Goal: Communication & Community: Answer question/provide support

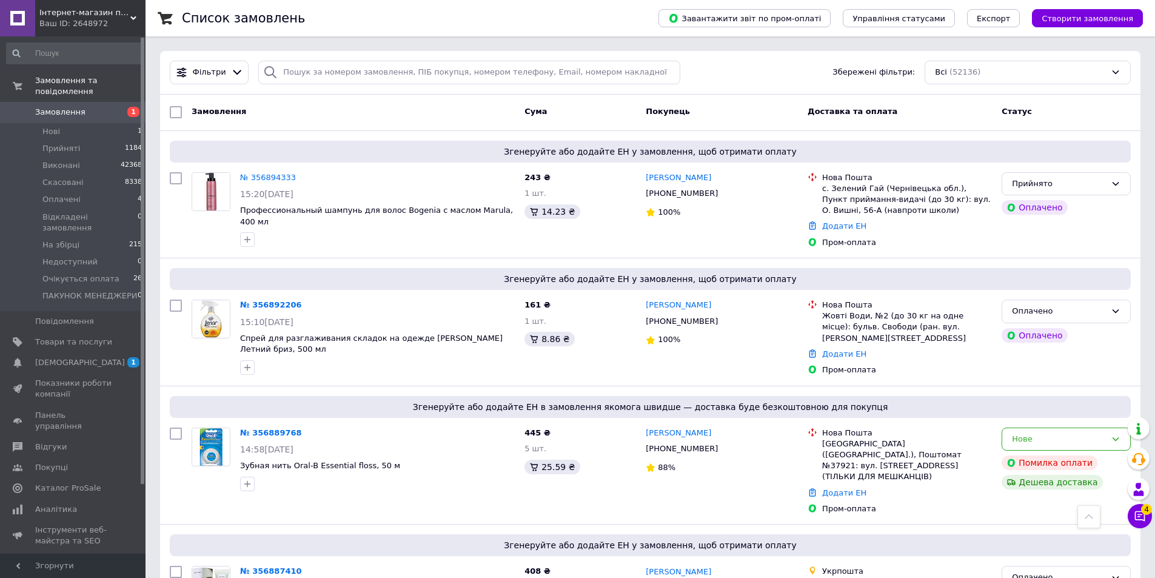
scroll to position [606, 0]
click at [1132, 516] on button "Чат з покупцем 6" at bounding box center [1140, 516] width 24 height 24
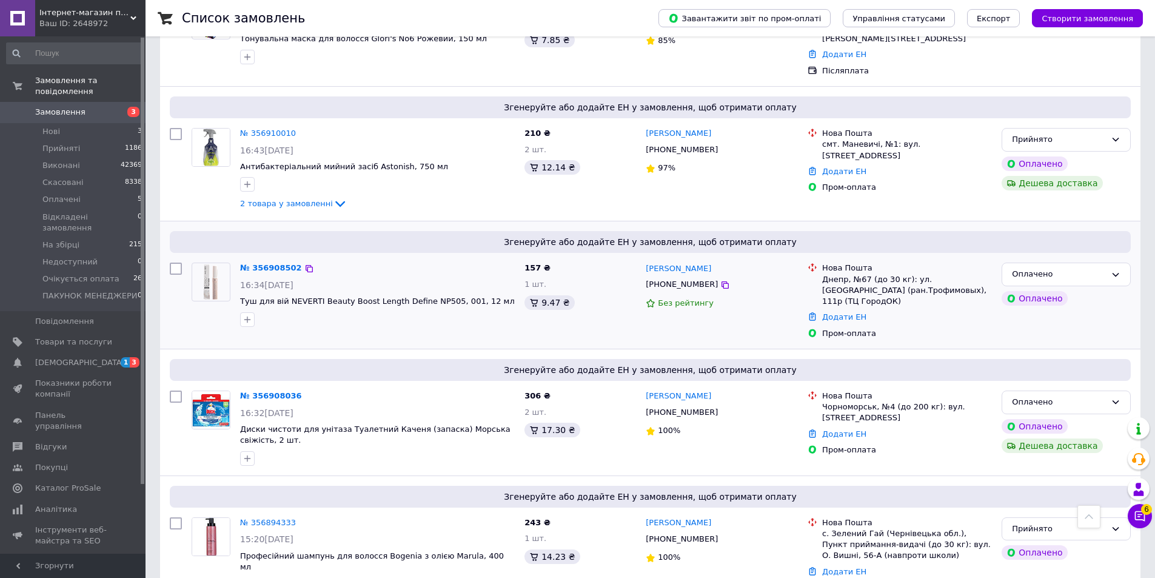
scroll to position [243, 0]
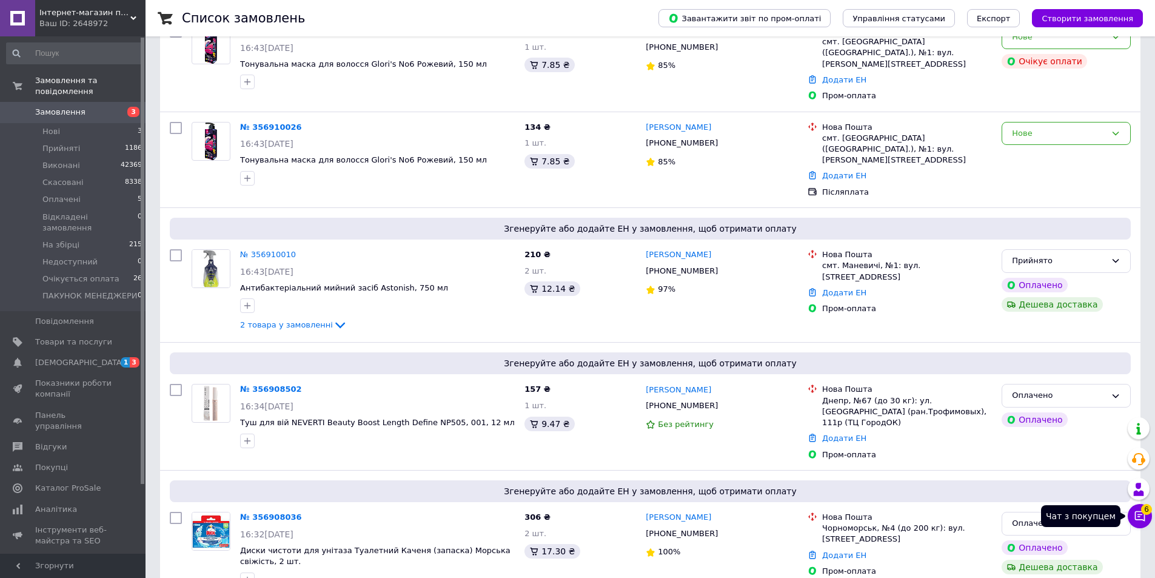
click at [1145, 524] on button "Чат з покупцем 6" at bounding box center [1140, 516] width 24 height 24
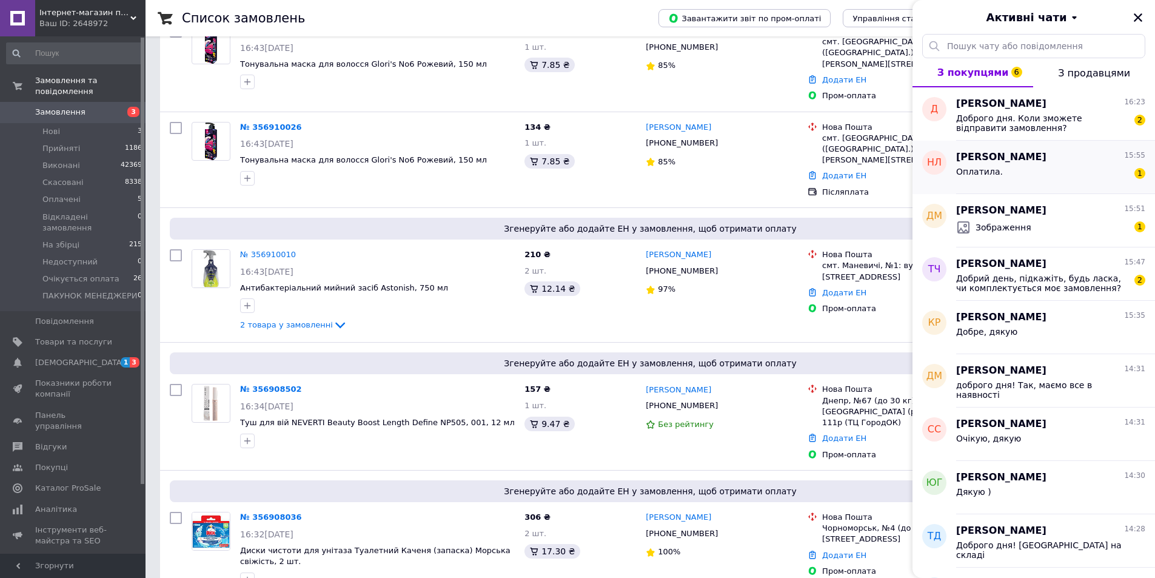
click at [1064, 176] on div "Оплатила. 1" at bounding box center [1050, 173] width 189 height 19
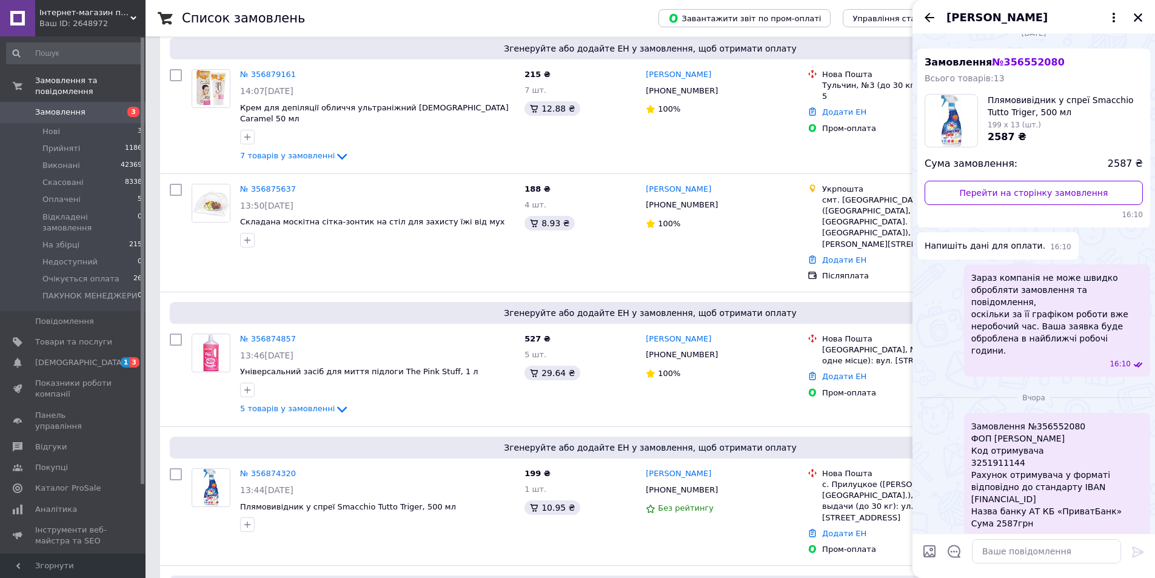
scroll to position [0, 0]
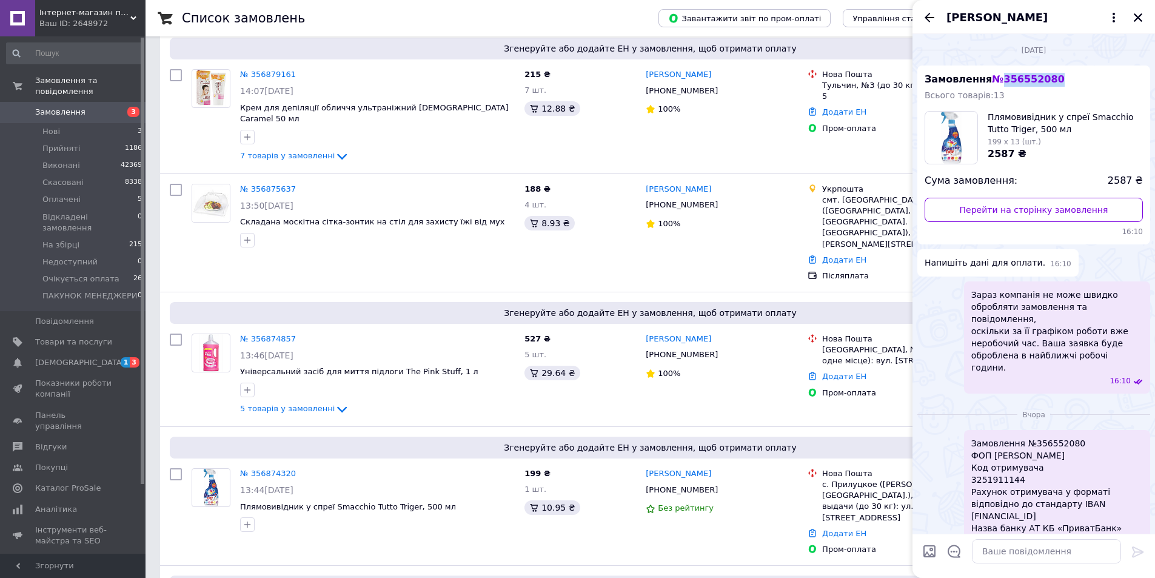
drag, startPoint x: 999, startPoint y: 78, endPoint x: 1045, endPoint y: 76, distance: 46.7
click at [1045, 76] on span "№ 356552080" at bounding box center [1028, 79] width 72 height 12
copy span "356552080"
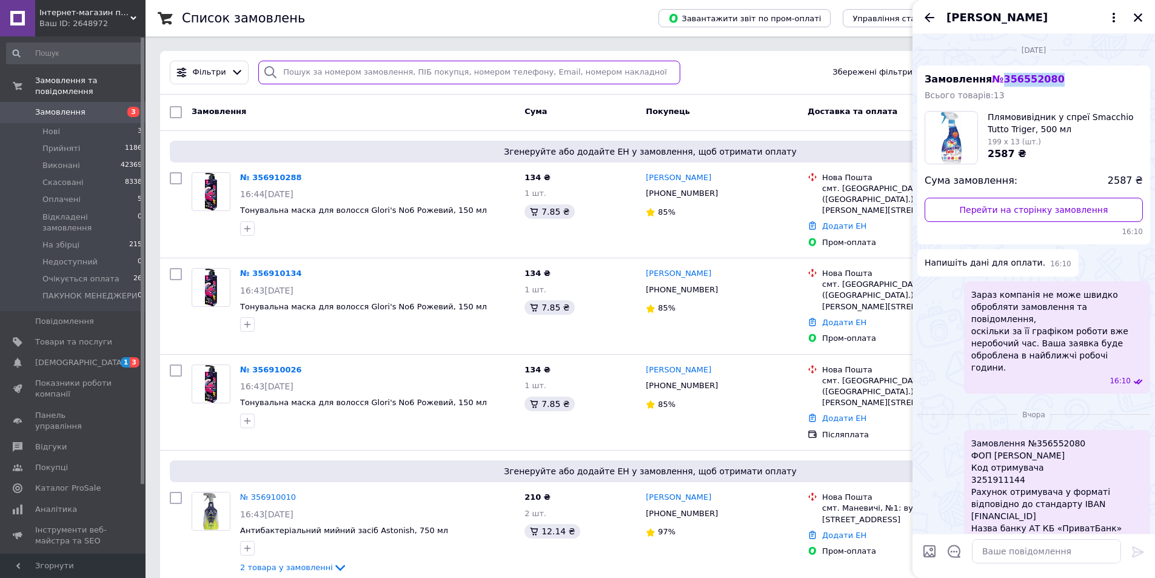
click at [388, 72] on input "search" at bounding box center [469, 73] width 422 height 24
paste input "356552080"
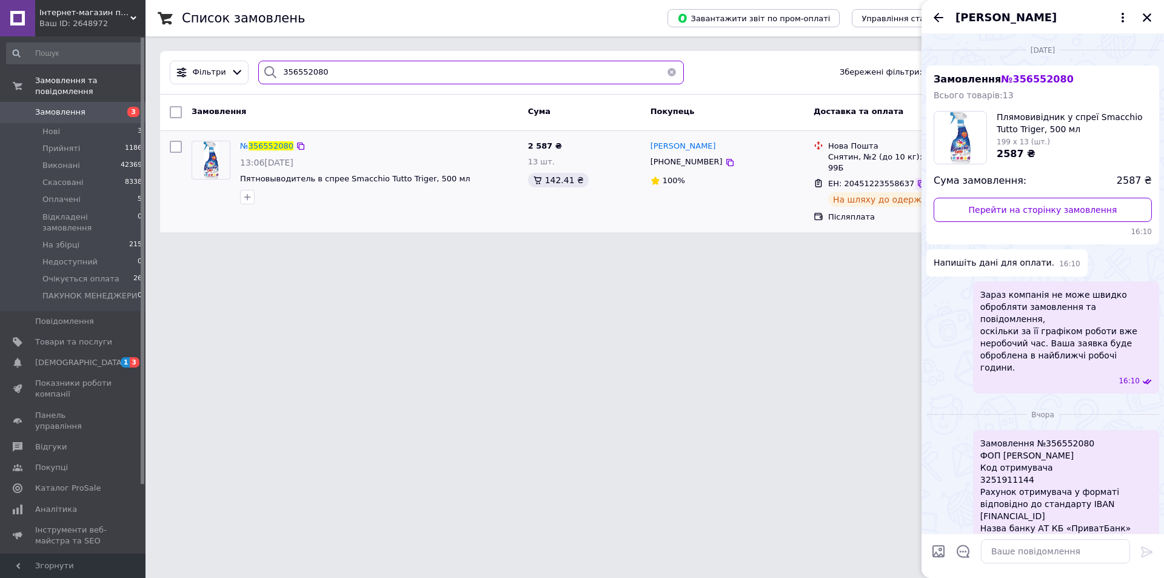
type input "356552080"
click at [917, 179] on icon at bounding box center [922, 184] width 10 height 10
click at [301, 144] on icon at bounding box center [301, 146] width 10 height 10
click at [1144, 17] on icon "Закрити" at bounding box center [1147, 17] width 11 height 11
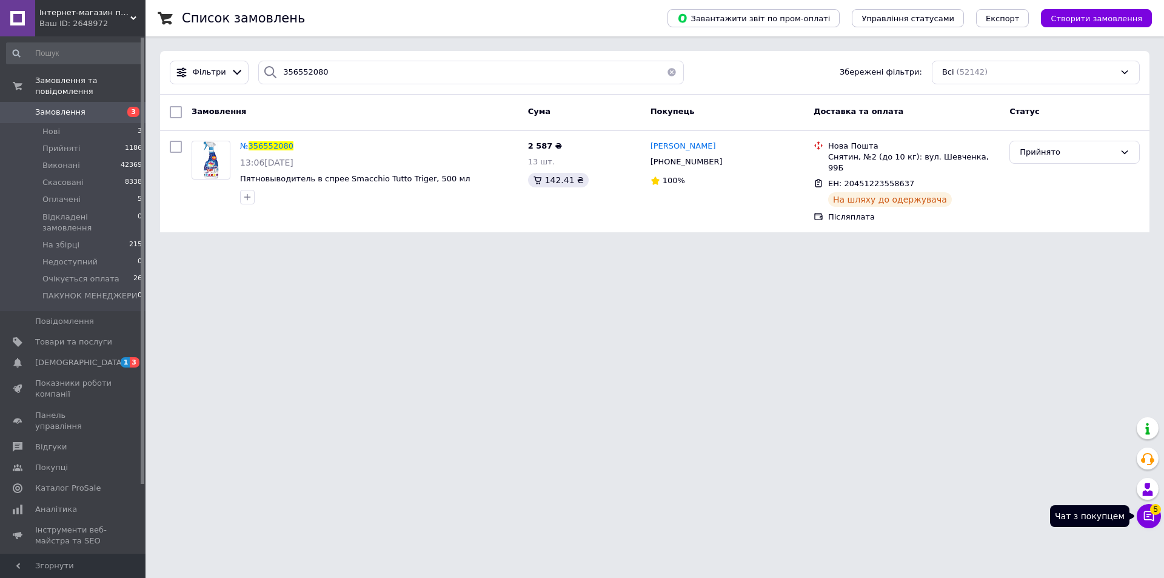
click at [1158, 521] on button "Чат з покупцем 5" at bounding box center [1149, 516] width 24 height 24
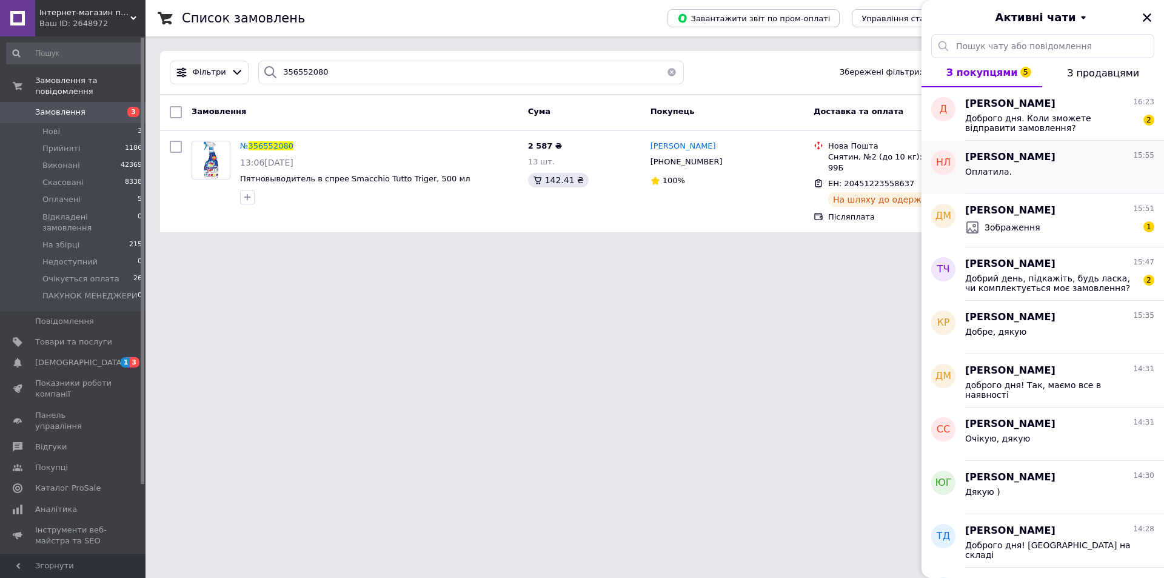
click at [1046, 165] on div "Оплатила." at bounding box center [1059, 173] width 189 height 19
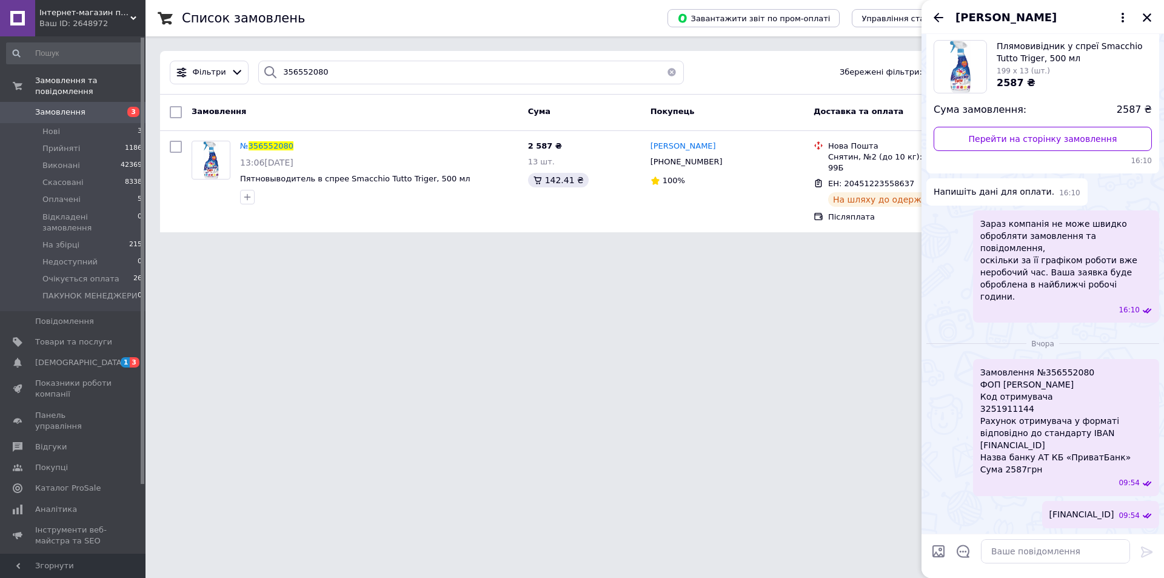
scroll to position [110, 0]
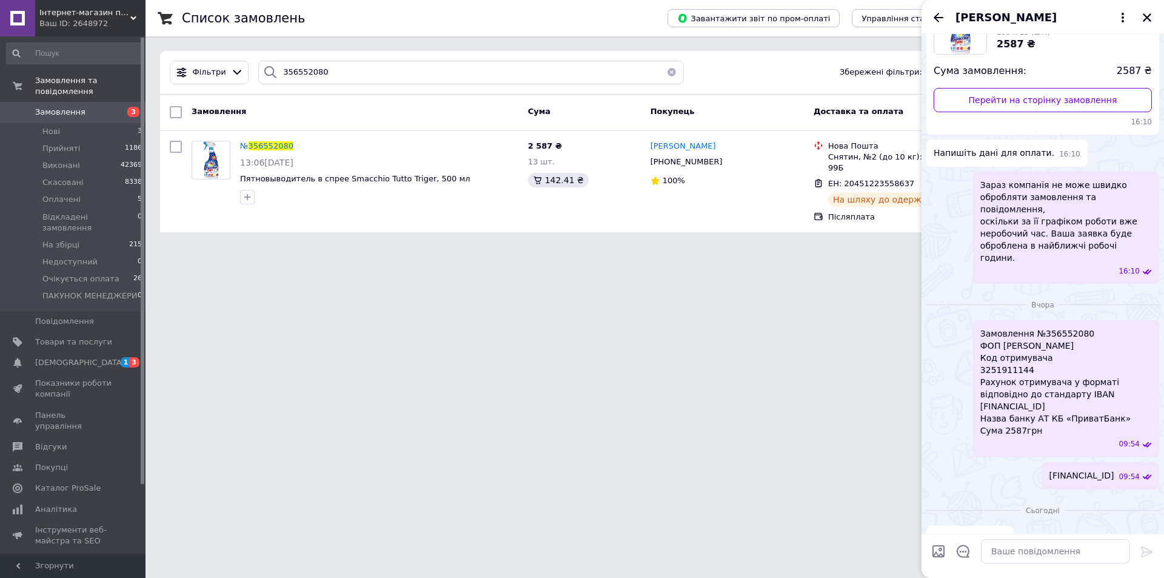
click at [1091, 439] on div "09:54" at bounding box center [1068, 444] width 167 height 10
click at [296, 146] on icon at bounding box center [301, 146] width 10 height 10
click at [1095, 469] on span "[FINANCIAL_ID]" at bounding box center [1081, 475] width 65 height 13
click at [935, 23] on icon "Назад" at bounding box center [938, 17] width 15 height 15
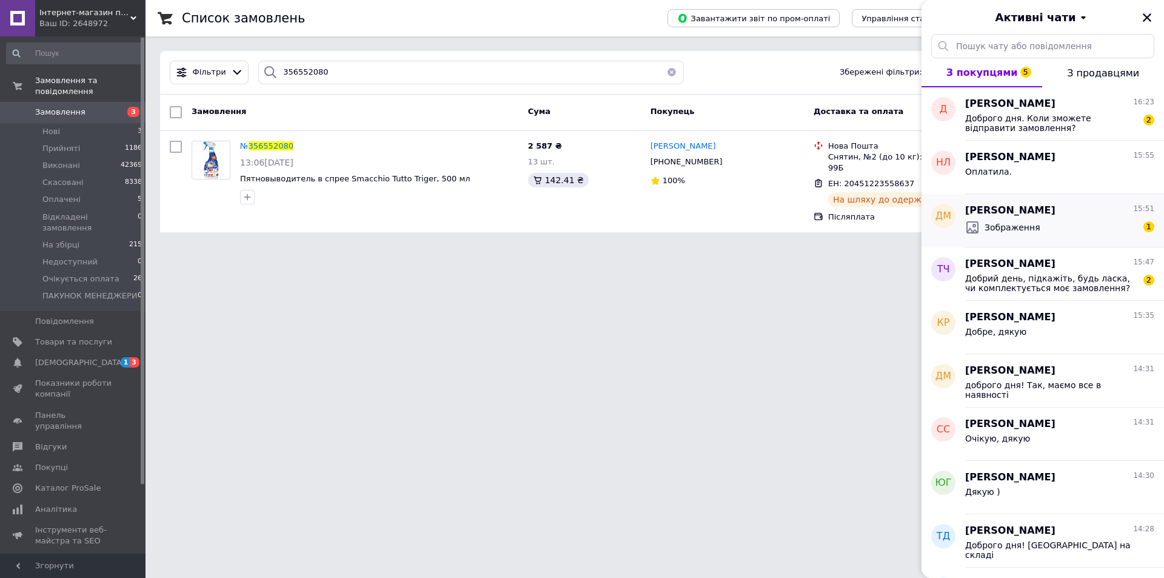
click at [1096, 245] on div "Діана Магоцька 15:51 Зображення 1" at bounding box center [1064, 220] width 199 height 53
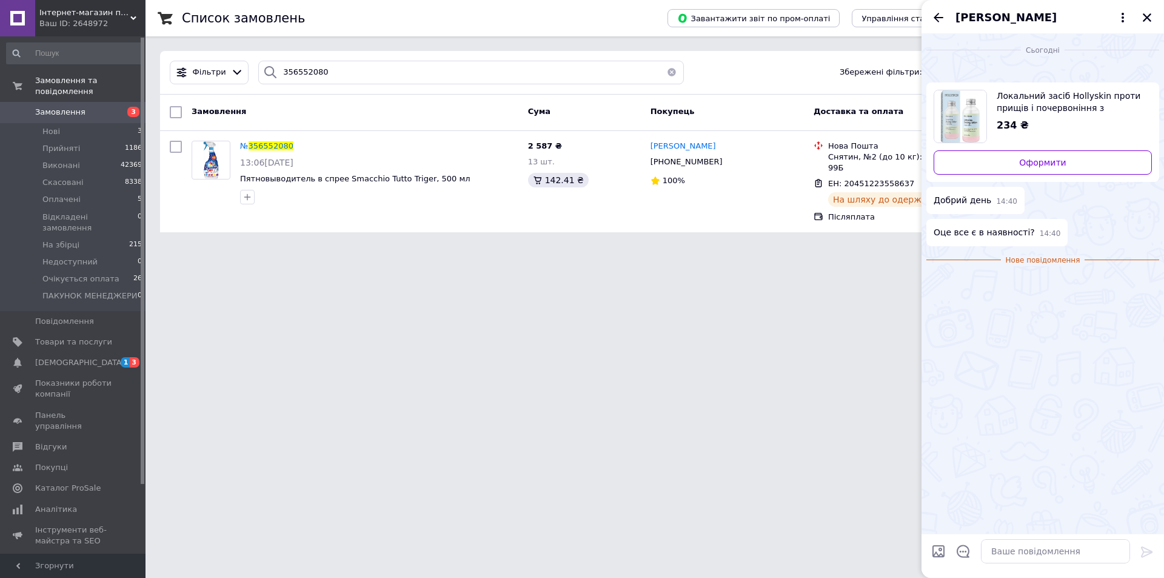
scroll to position [67, 0]
click at [1056, 551] on textarea at bounding box center [1055, 551] width 149 height 24
type textarea "Так , є"
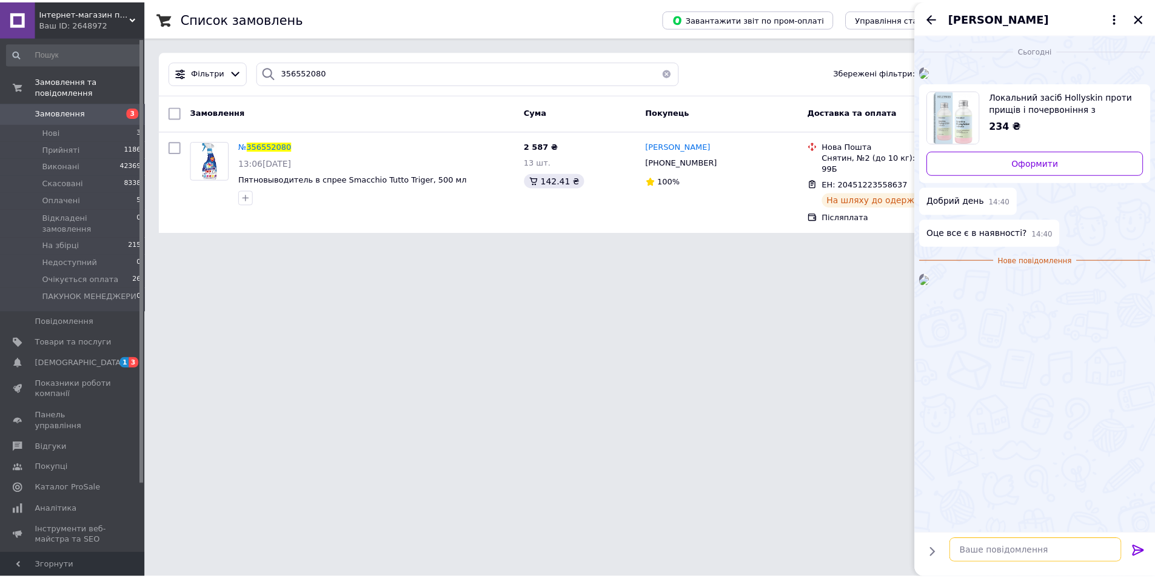
scroll to position [78, 0]
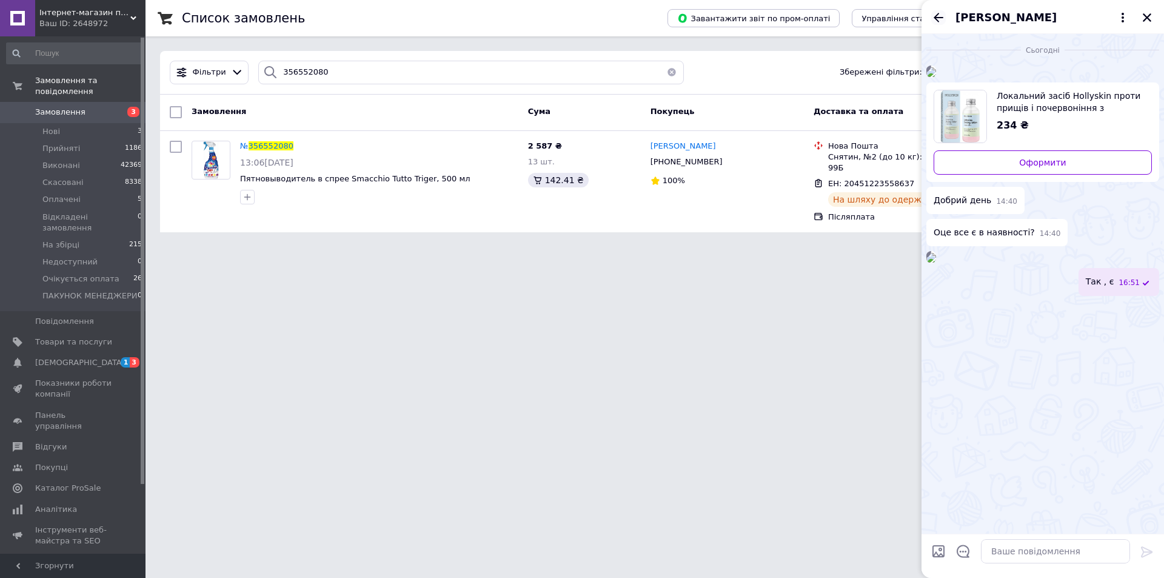
click at [934, 15] on icon "Назад" at bounding box center [938, 17] width 15 height 15
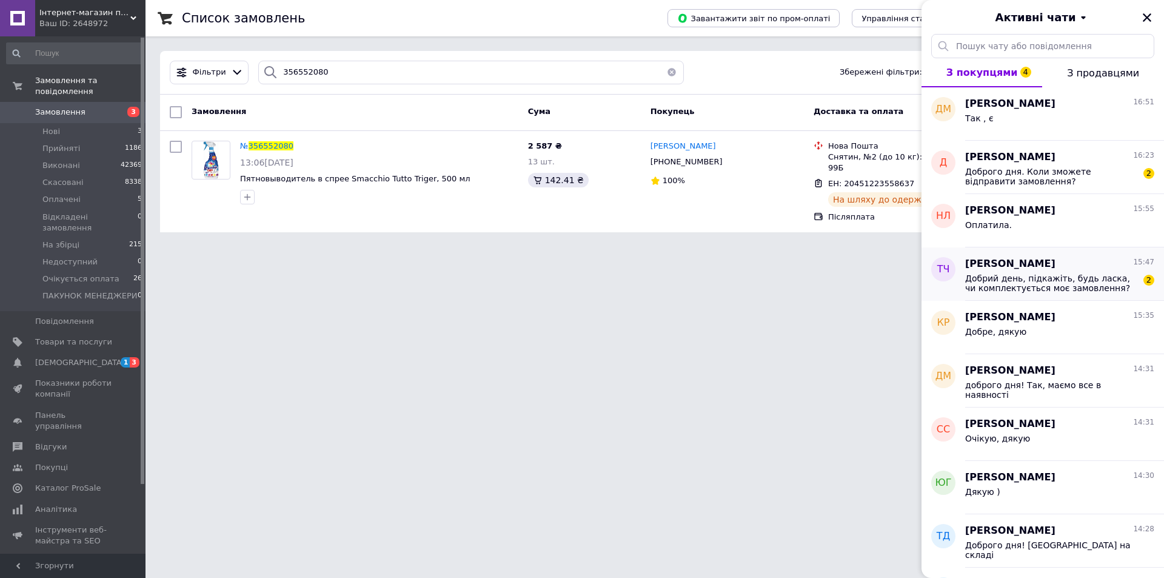
click at [1055, 279] on span "Добрий день, підкажіть, будь ласка, чи комплектується моє замовлення?" at bounding box center [1051, 282] width 172 height 19
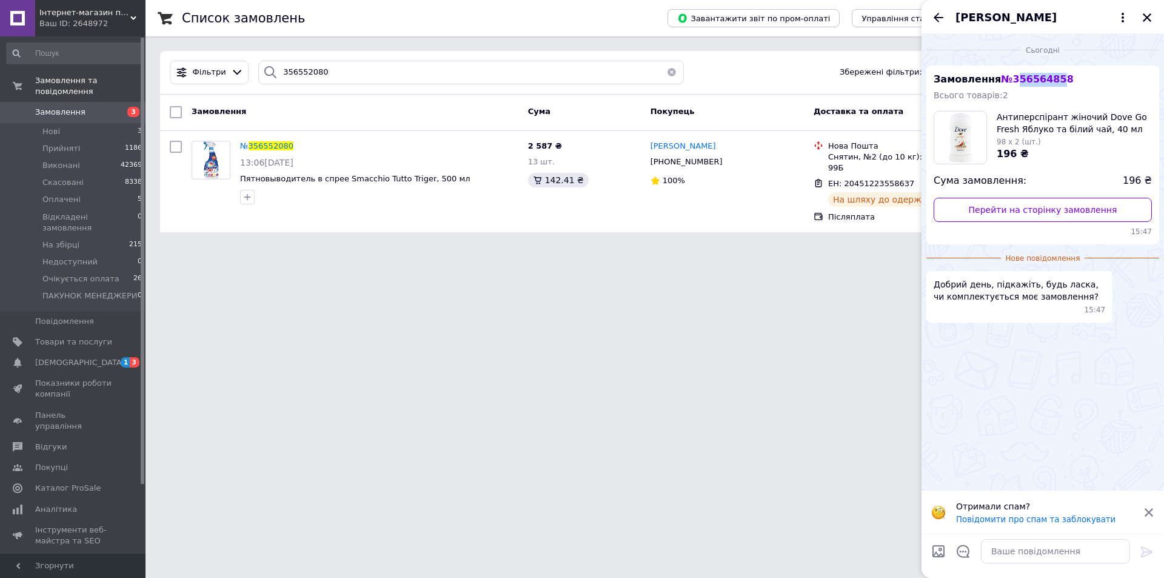
drag, startPoint x: 1012, startPoint y: 85, endPoint x: 1053, endPoint y: 84, distance: 40.6
click at [1053, 84] on div "Замовлення № 356564858 Всього товарів: 2 Антиперспірант жіночий Dove Go Fresh Я…" at bounding box center [1042, 154] width 233 height 179
click at [1011, 82] on span "№ 356564858" at bounding box center [1037, 79] width 72 height 12
drag, startPoint x: 1062, startPoint y: 80, endPoint x: 1002, endPoint y: 78, distance: 60.0
click at [1002, 78] on div "Замовлення № 356564858 Всього товарів: 2 Антиперспірант жіночий Dove Go Fresh Я…" at bounding box center [1042, 154] width 233 height 179
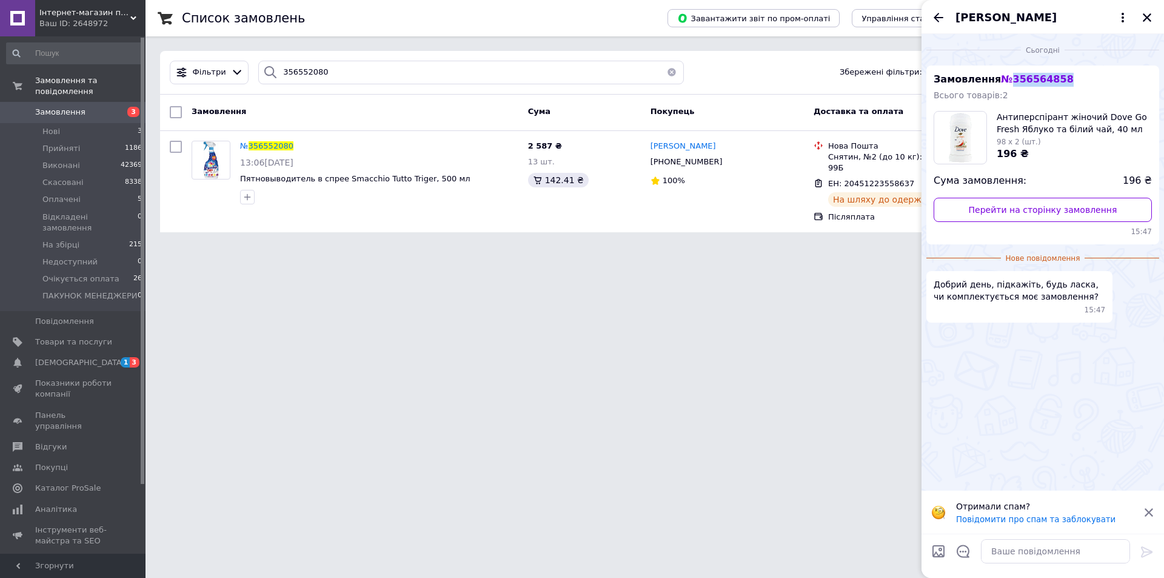
copy span "356564858"
click at [1000, 204] on link "Перейти на сторінку замовлення" at bounding box center [1043, 210] width 218 height 24
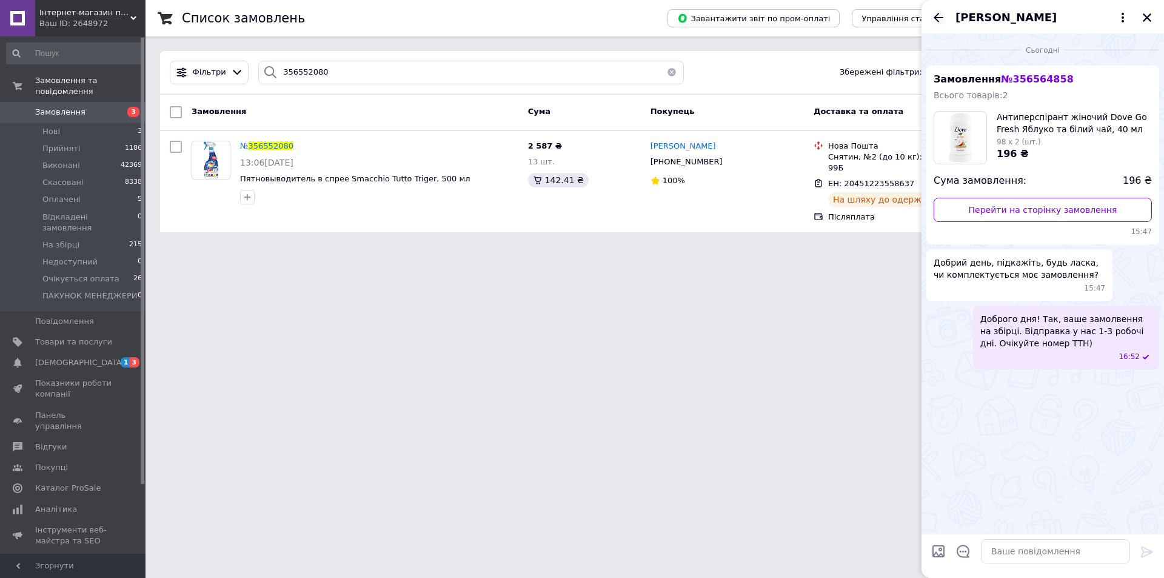
click at [931, 19] on div "[PERSON_NAME]" at bounding box center [1043, 17] width 243 height 34
click at [939, 21] on icon "Назад" at bounding box center [939, 17] width 10 height 9
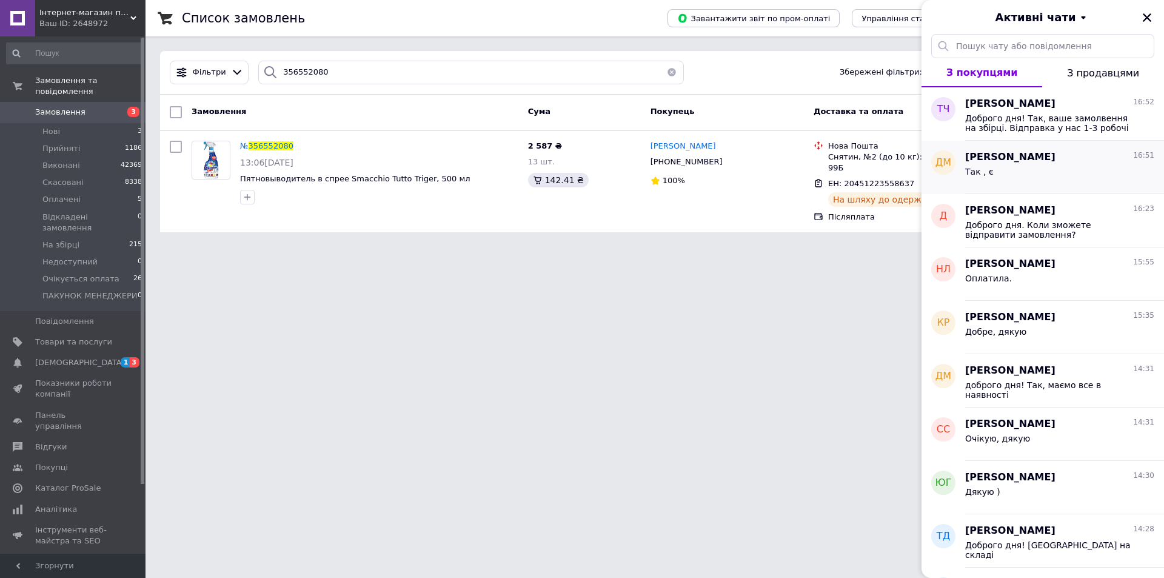
click at [1061, 159] on div "Діана Магоцька 16:51" at bounding box center [1059, 157] width 189 height 14
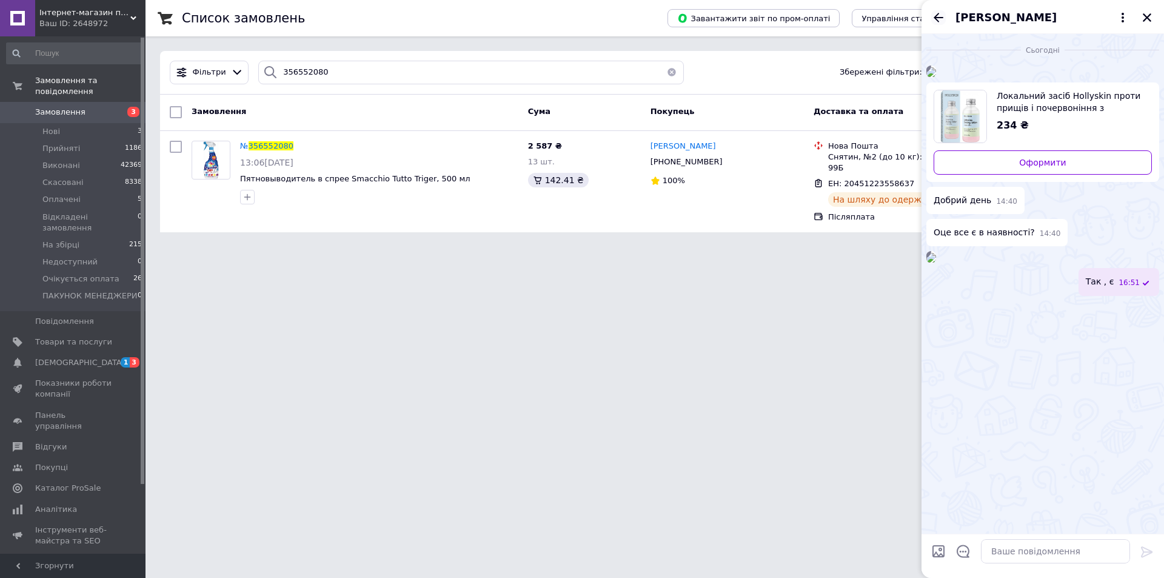
click at [945, 19] on icon "Назад" at bounding box center [938, 17] width 15 height 15
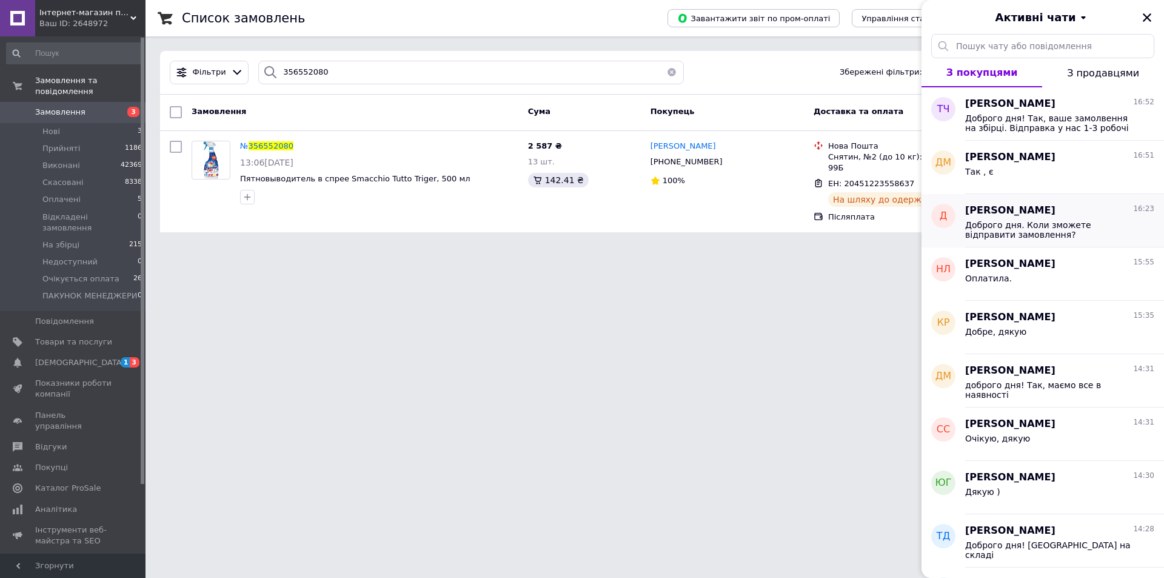
click at [1002, 215] on span "[PERSON_NAME]" at bounding box center [1010, 211] width 90 height 14
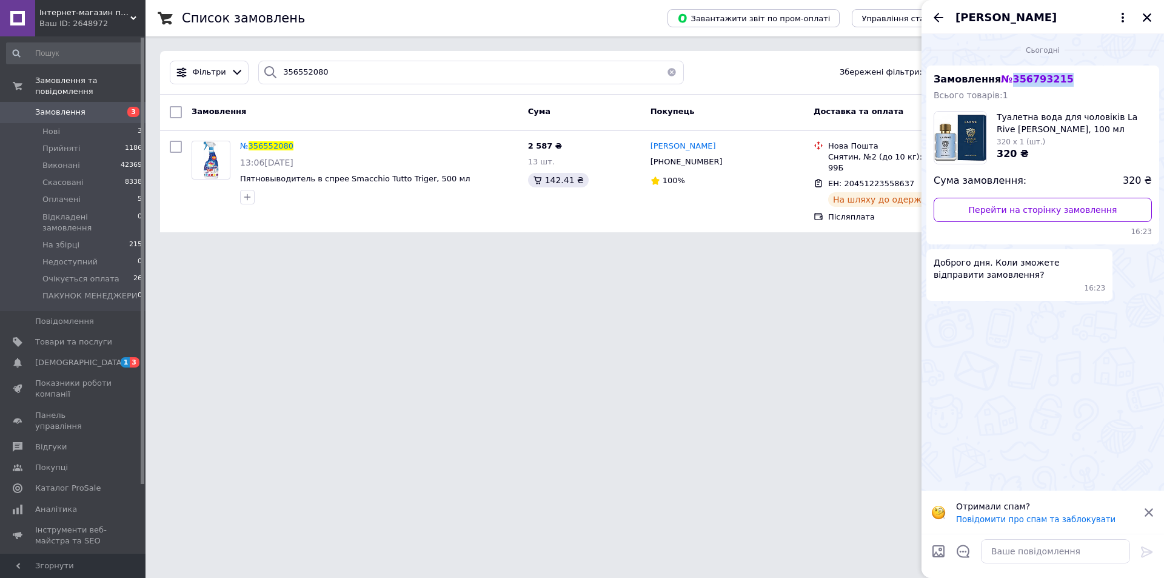
drag, startPoint x: 1007, startPoint y: 79, endPoint x: 1062, endPoint y: 81, distance: 54.6
click at [1062, 81] on div "Замовлення № 356793215 Всього товарів: 1 Туалетна вода для чоловіків La Rive Am…" at bounding box center [1042, 154] width 233 height 179
copy span "356793215"
drag, startPoint x: 280, startPoint y: 65, endPoint x: 232, endPoint y: 69, distance: 48.1
click at [232, 69] on div "Фільтри 356552080 Збережені фільтри: Всі (52142)" at bounding box center [655, 73] width 980 height 24
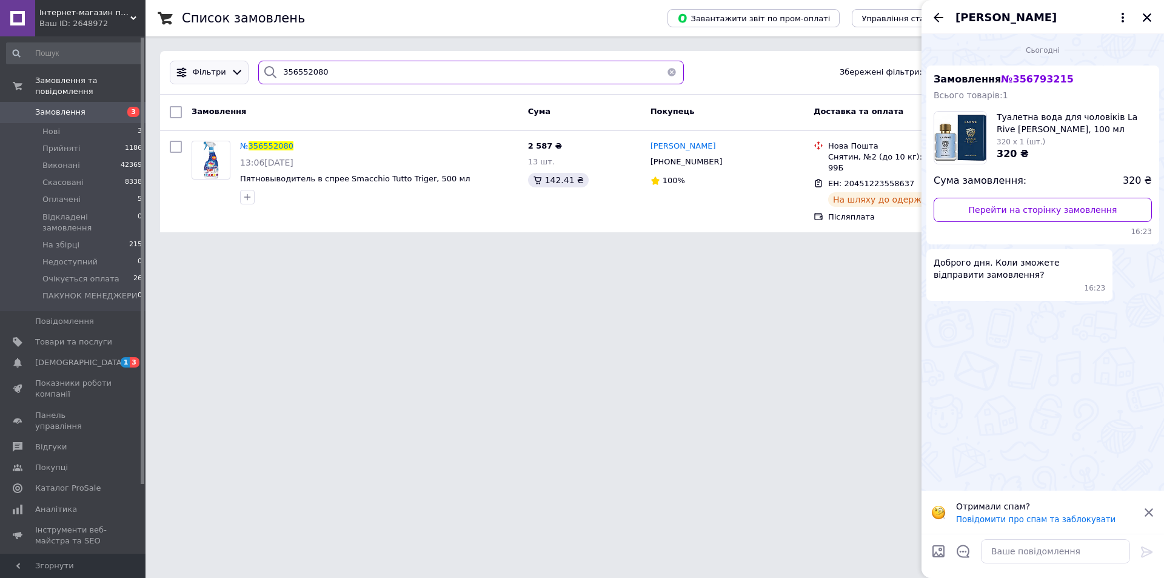
paste input "793215"
type input "356793215"
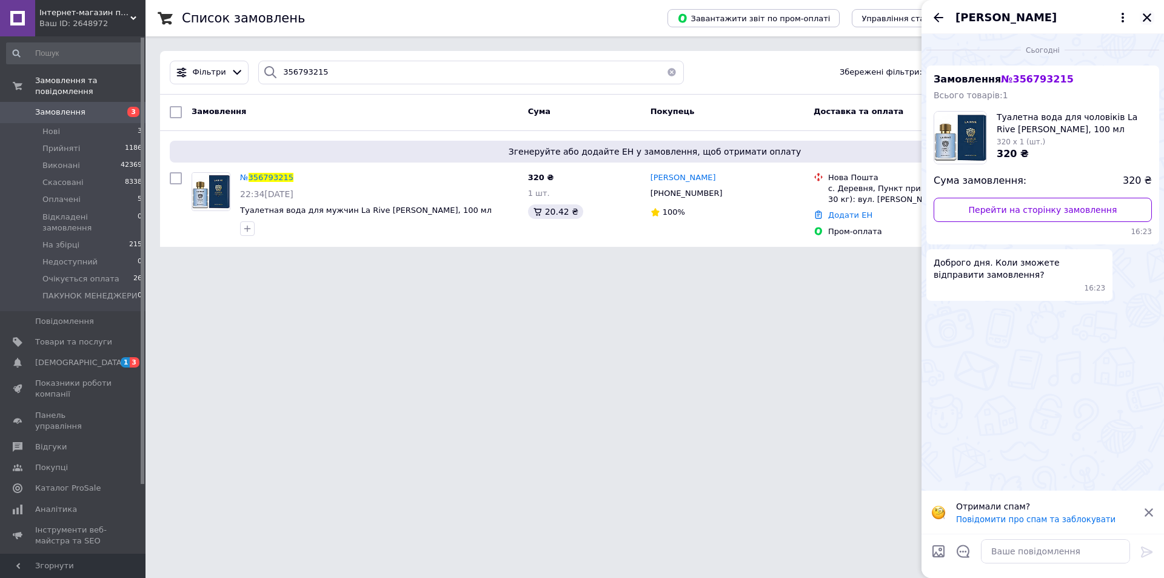
click at [1152, 16] on icon "Закрити" at bounding box center [1147, 17] width 11 height 11
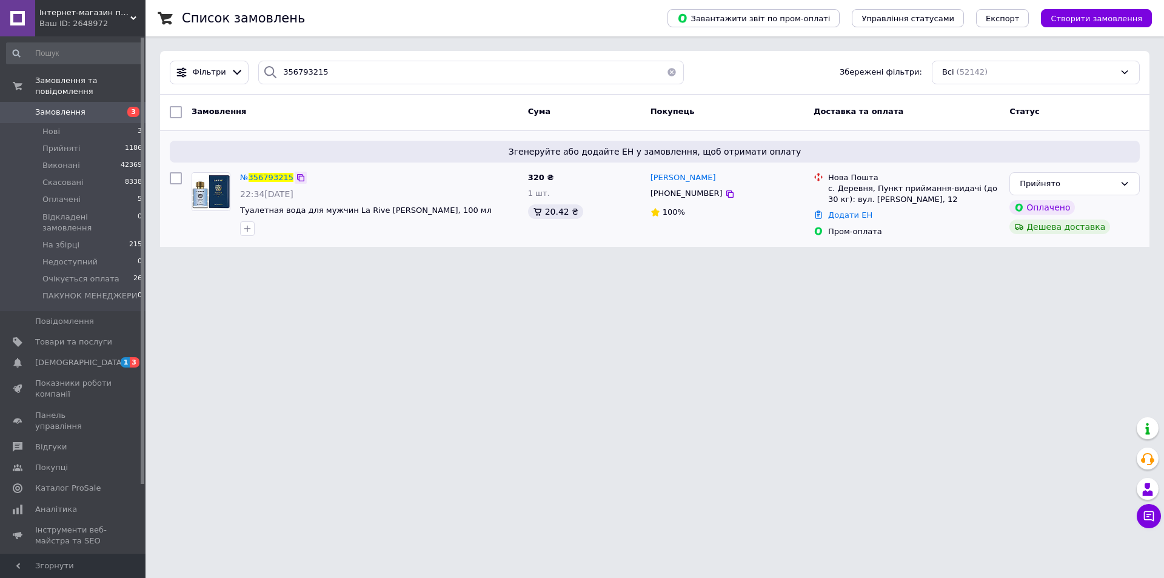
click at [298, 176] on icon at bounding box center [301, 178] width 10 height 10
click at [297, 179] on icon at bounding box center [301, 178] width 10 height 10
click at [1154, 514] on icon at bounding box center [1149, 516] width 12 height 12
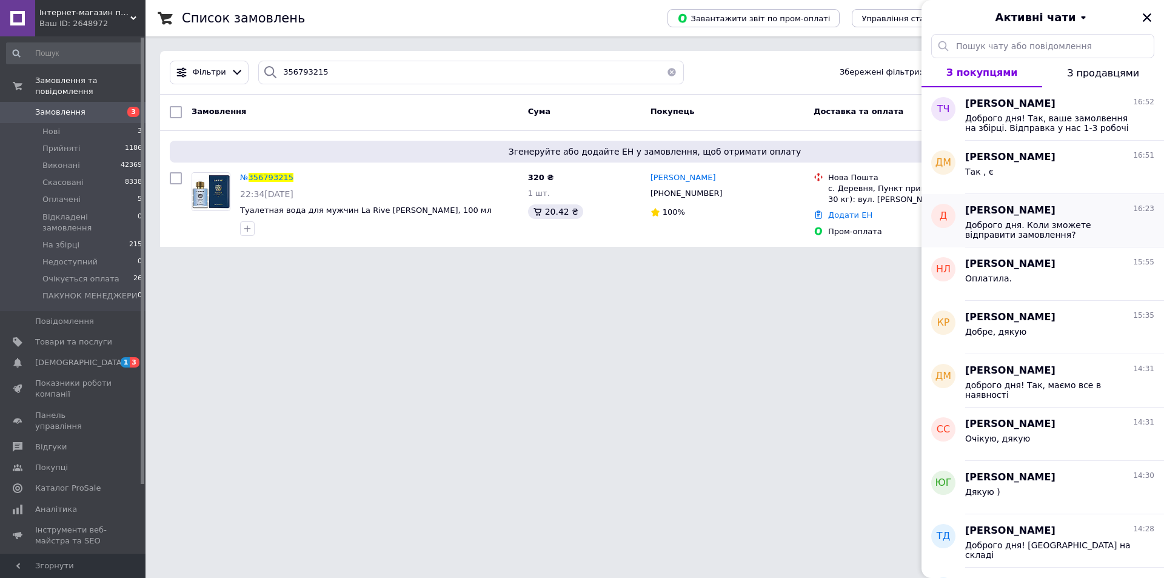
click at [1025, 237] on span "Доброго дня. Коли зможете відправити замовлення?" at bounding box center [1051, 229] width 172 height 19
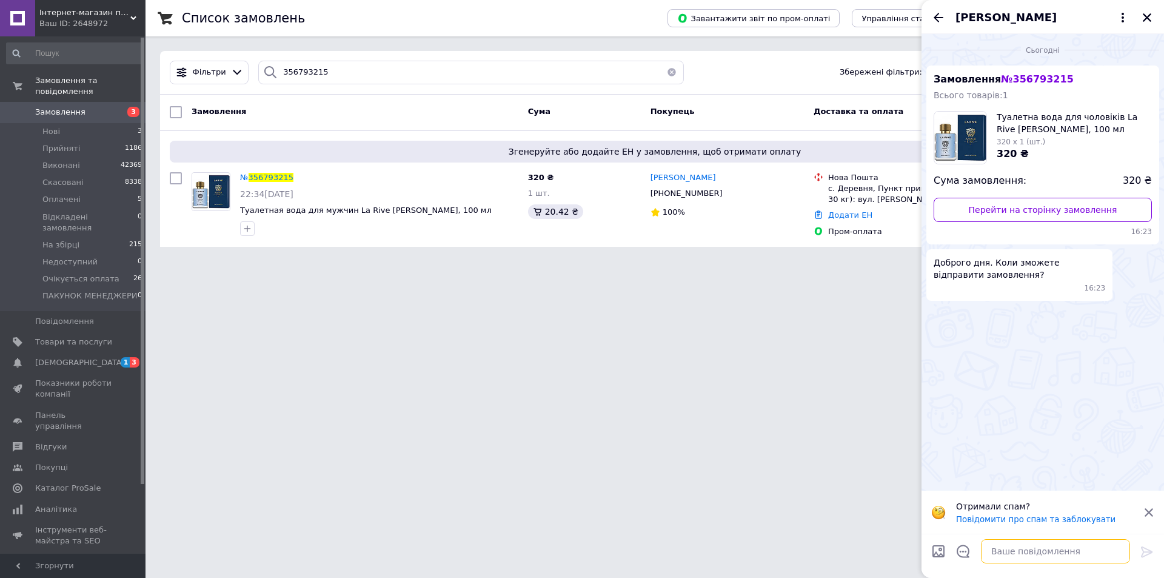
click at [1036, 545] on textarea at bounding box center [1055, 551] width 149 height 24
type textarea "Ж"
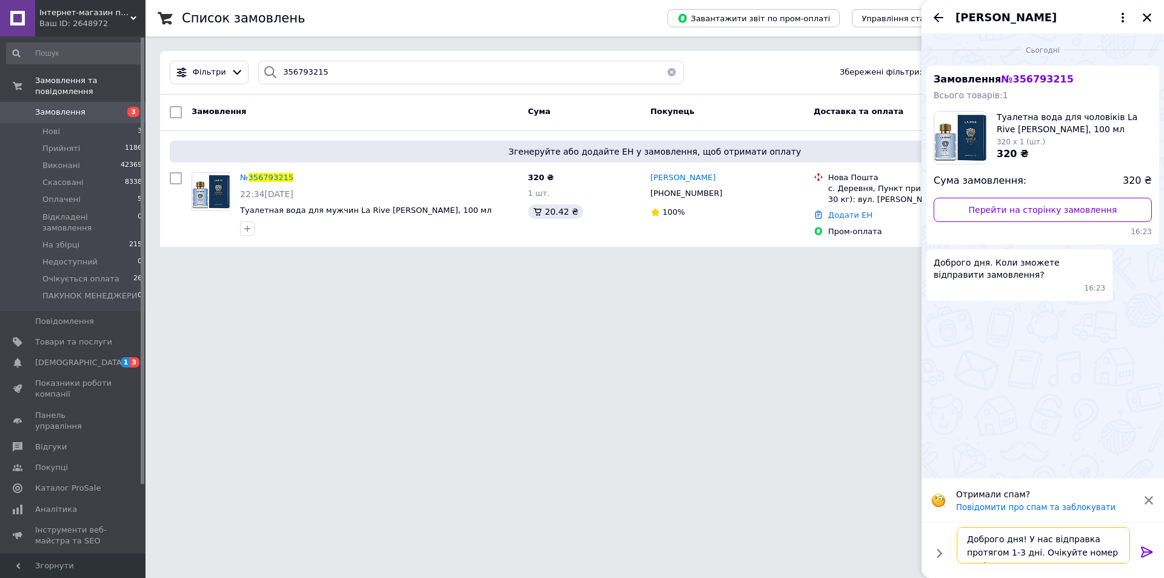
type textarea "Доброго дня! У нас відправка протягом 1-3 дні. Очікуйте номер ТТН)"
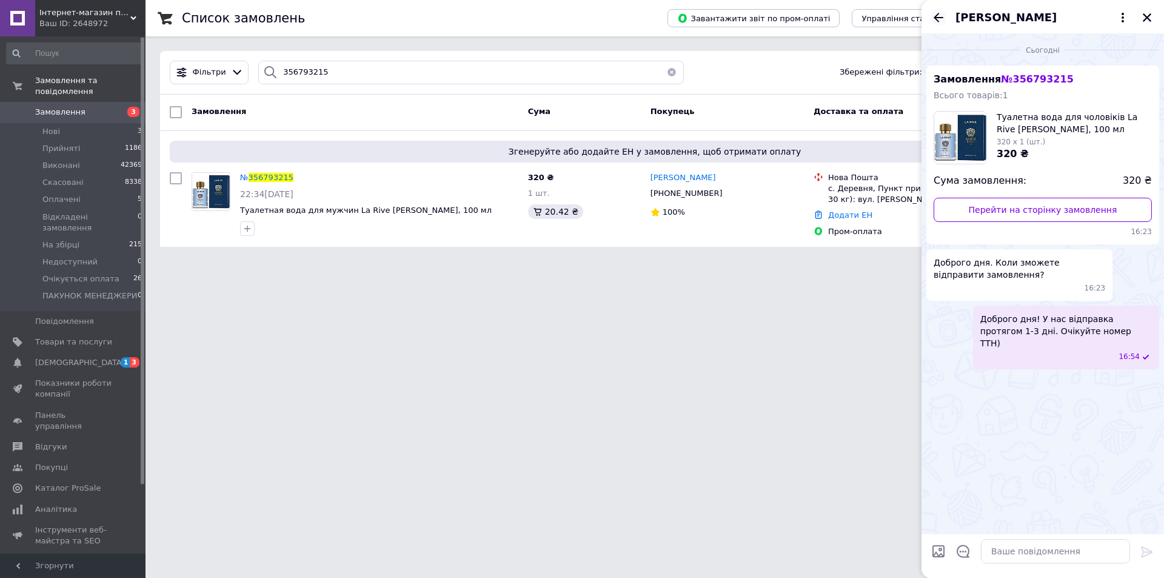
click at [932, 18] on icon "Назад" at bounding box center [938, 17] width 15 height 15
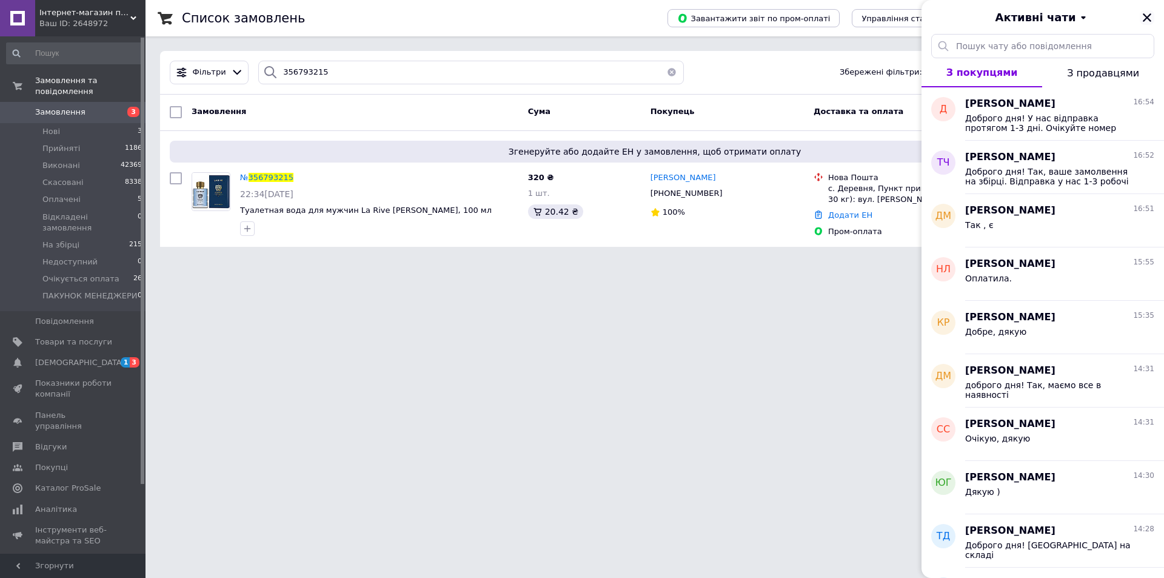
click at [1152, 20] on icon "Закрити" at bounding box center [1147, 17] width 11 height 11
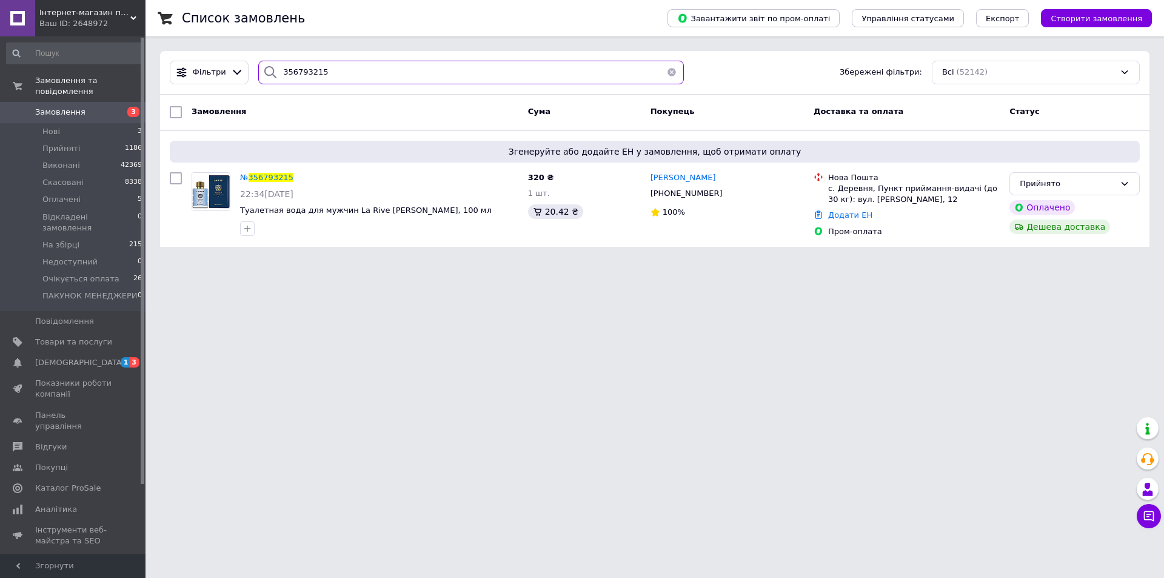
drag, startPoint x: 358, startPoint y: 81, endPoint x: 252, endPoint y: 76, distance: 106.8
click at [253, 76] on div "356793215" at bounding box center [470, 73] width 435 height 24
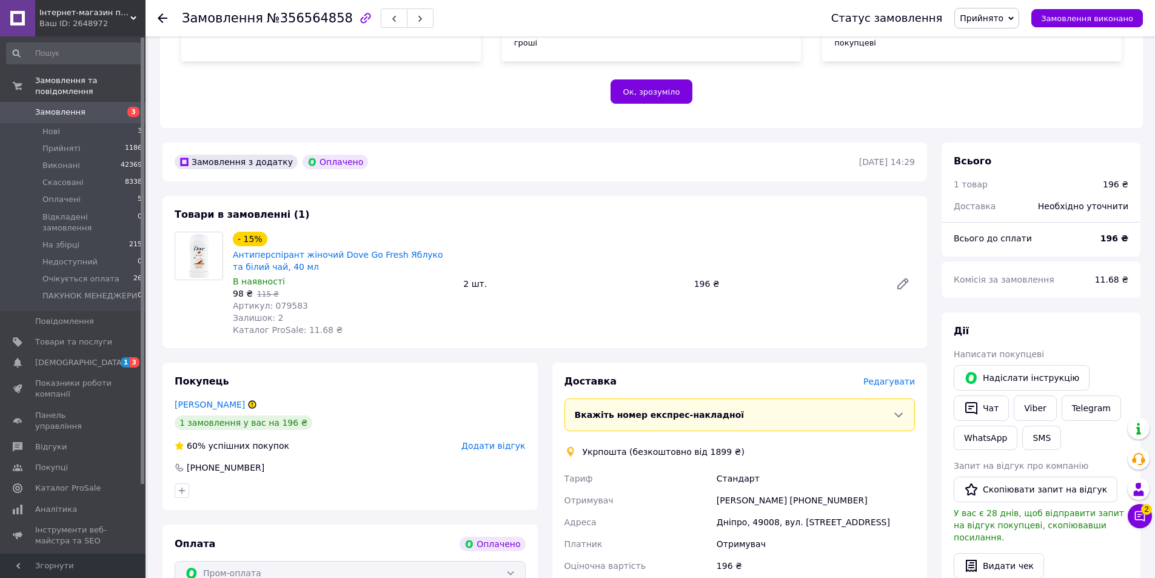
scroll to position [243, 0]
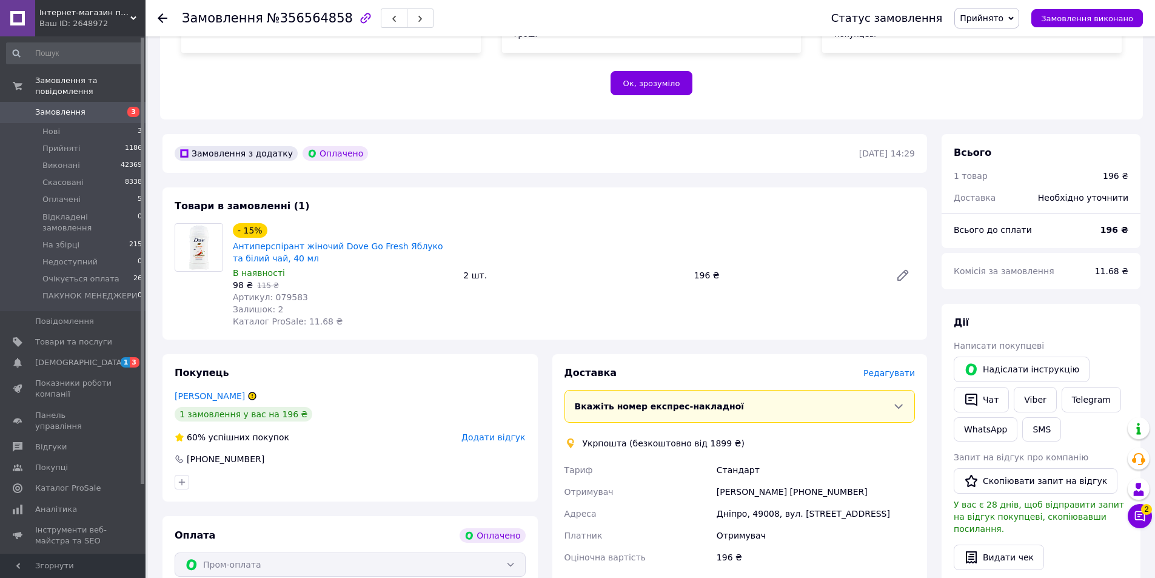
click at [1152, 516] on div "Замовлення №356564858 Статус замовлення Прийнято Виконано Скасовано Оплачено Ві…" at bounding box center [651, 392] width 1007 height 1197
click at [1146, 518] on button "Чат з покупцем 2" at bounding box center [1140, 516] width 24 height 24
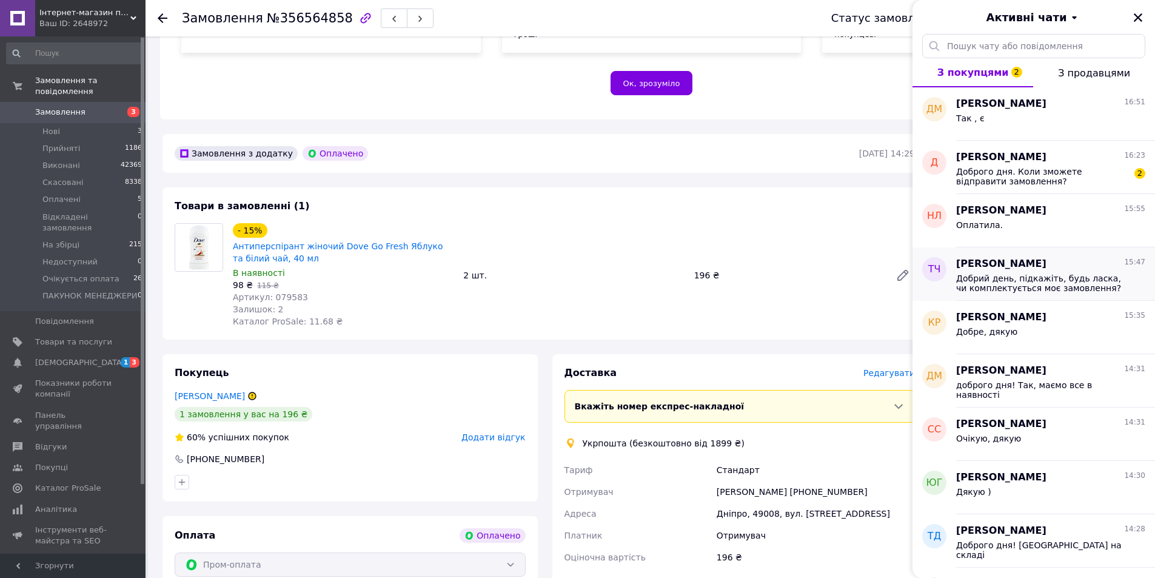
click at [1051, 291] on span "Добрий день, підкажіть, будь ласка, чи комплектується моє замовлення?" at bounding box center [1042, 282] width 172 height 19
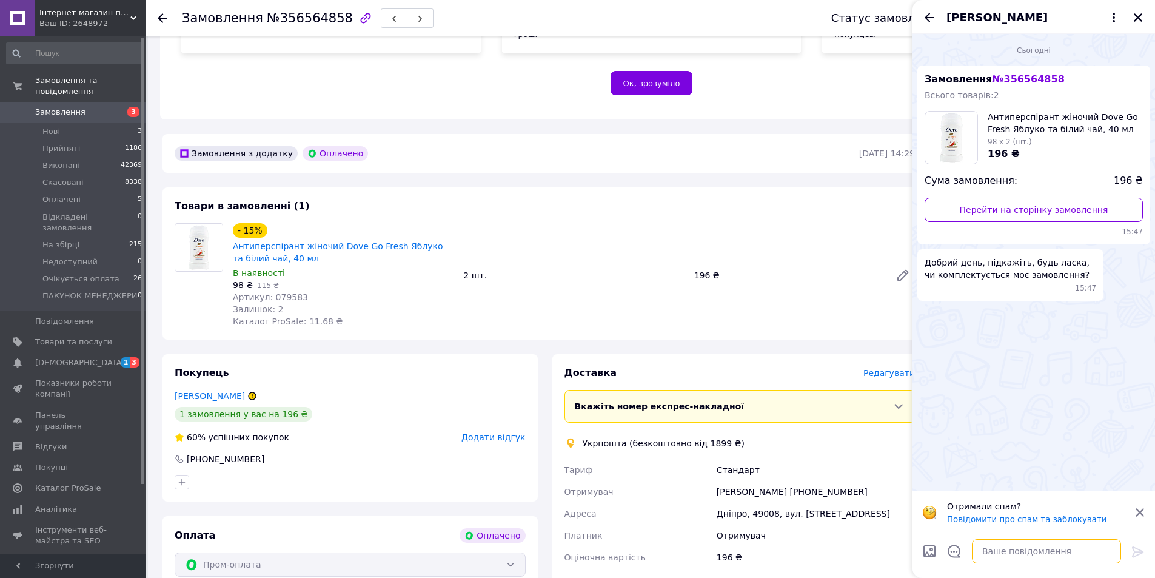
click at [1014, 557] on textarea at bounding box center [1046, 551] width 149 height 24
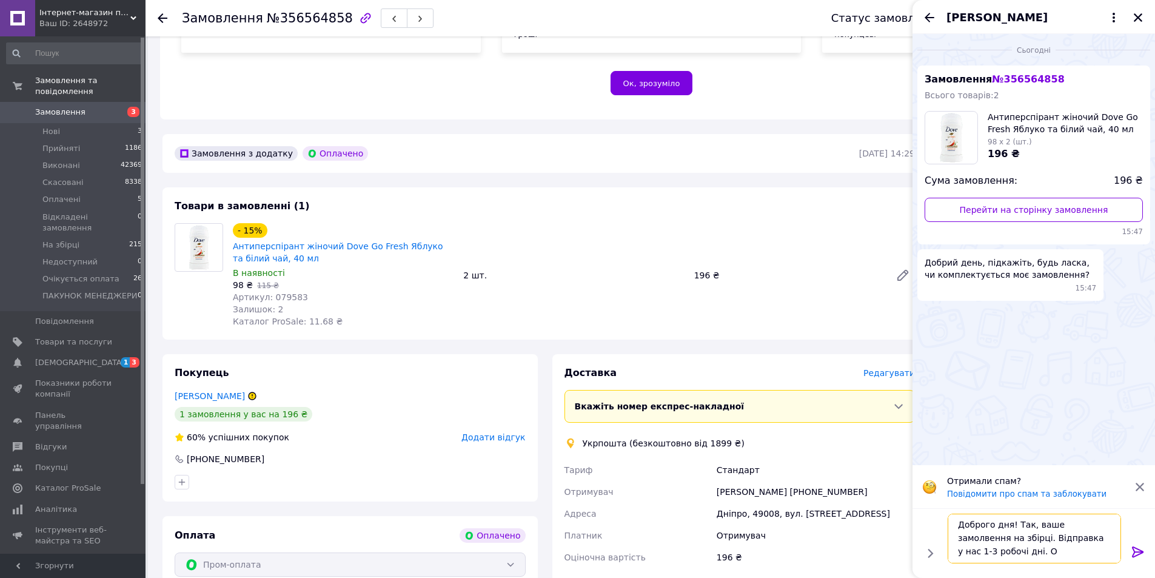
scroll to position [1, 0]
type textarea "Доброго дня! Так, ваше замолвення на збірці. Відправка у нас 1-3 робочі дні. Оч…"
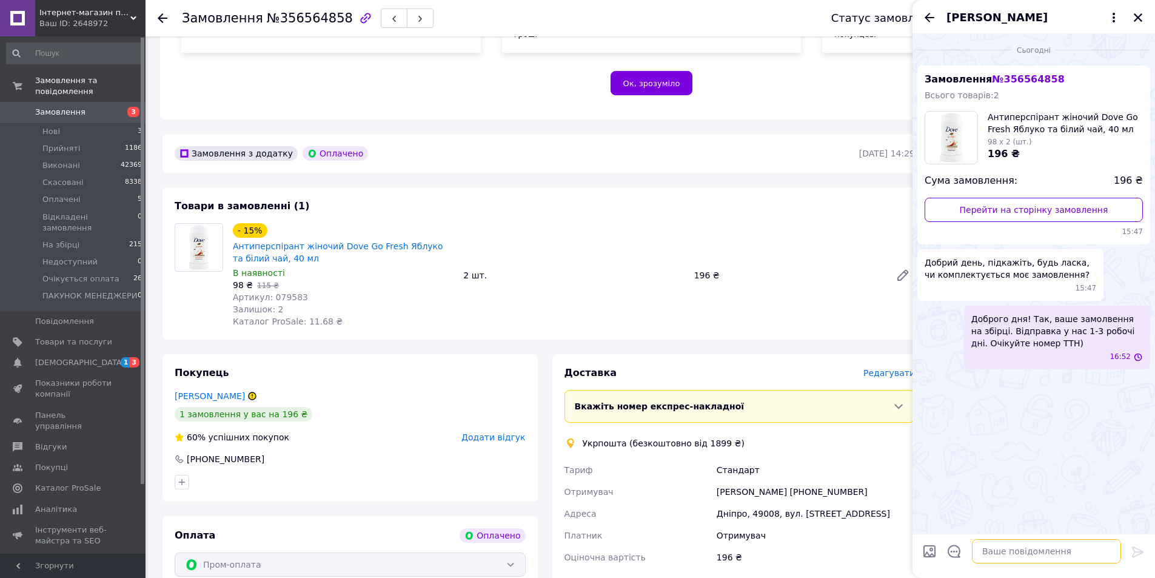
scroll to position [0, 0]
click at [929, 17] on icon "Назад" at bounding box center [930, 17] width 10 height 9
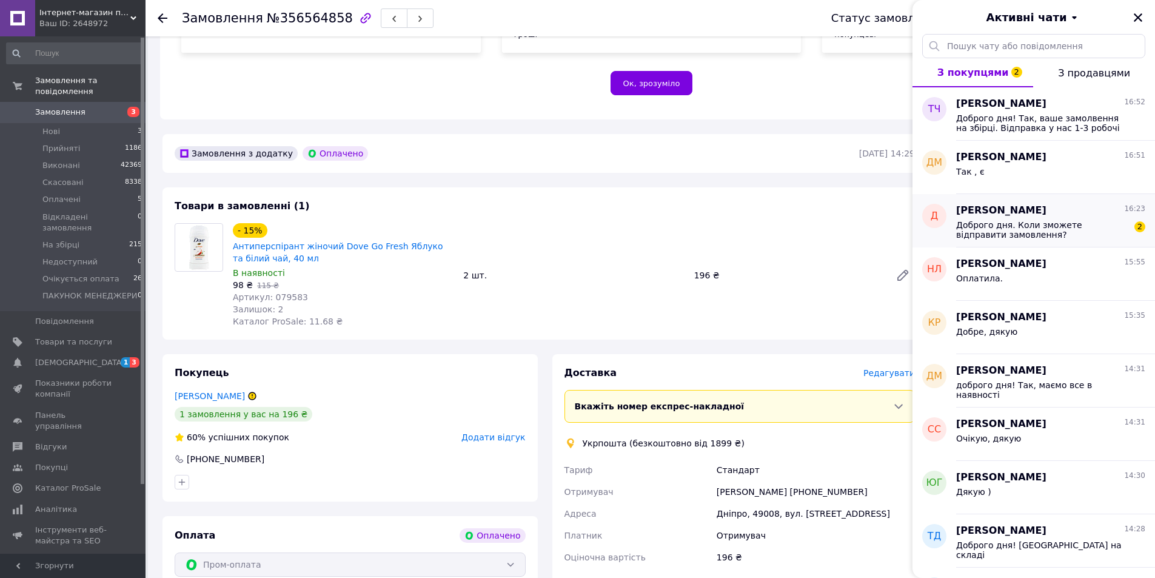
click at [1022, 224] on span "Доброго дня. Коли зможете відправити замовлення?" at bounding box center [1042, 229] width 172 height 19
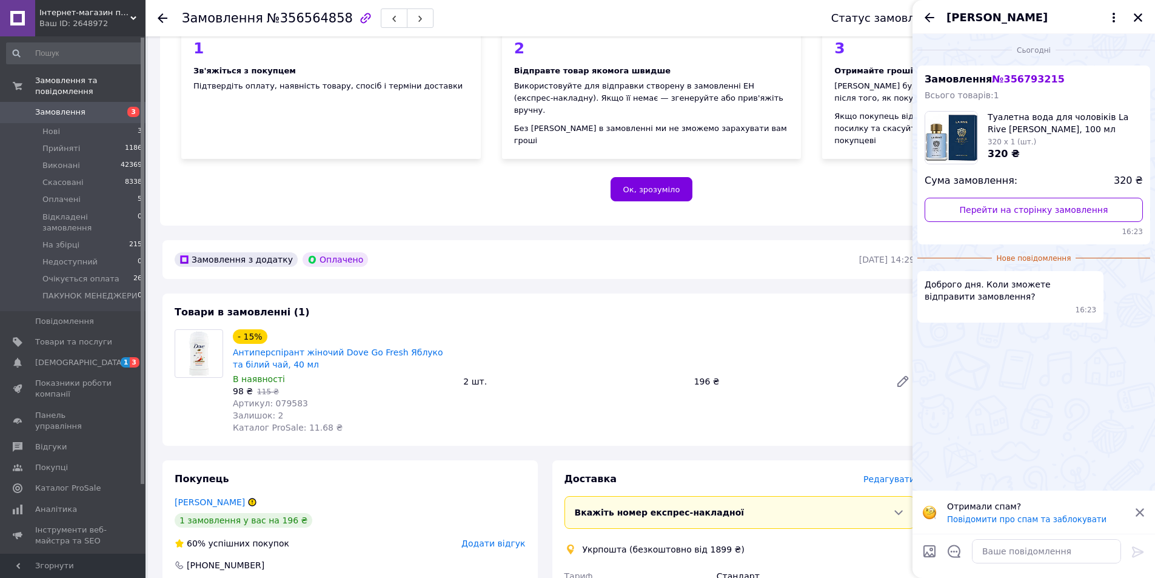
scroll to position [121, 0]
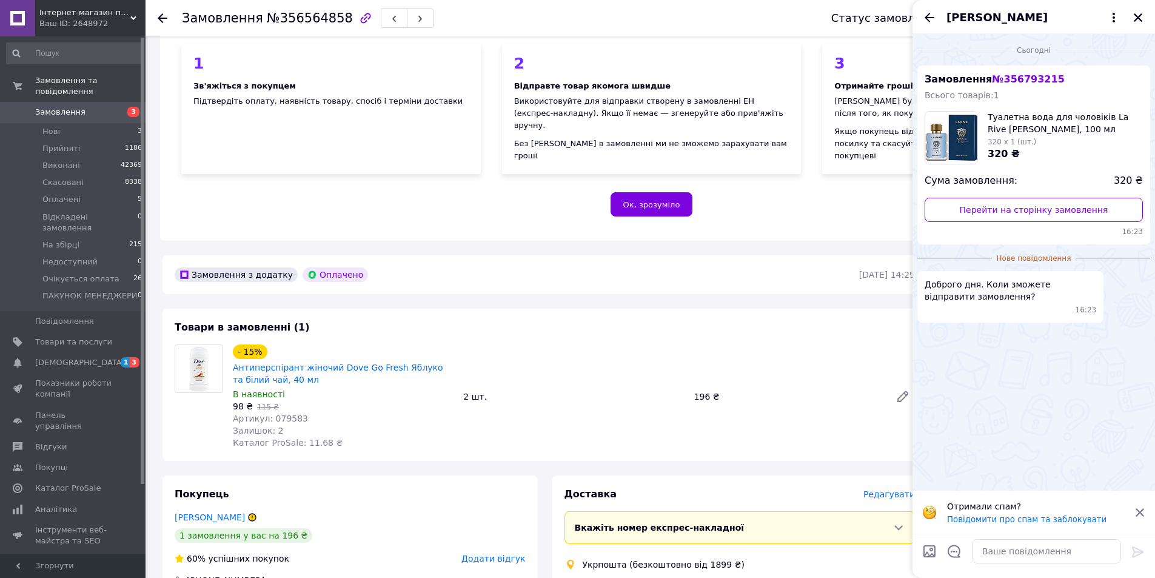
drag, startPoint x: 991, startPoint y: 82, endPoint x: 977, endPoint y: 87, distance: 14.8
click at [997, 82] on span "№ 356793215" at bounding box center [1028, 79] width 72 height 12
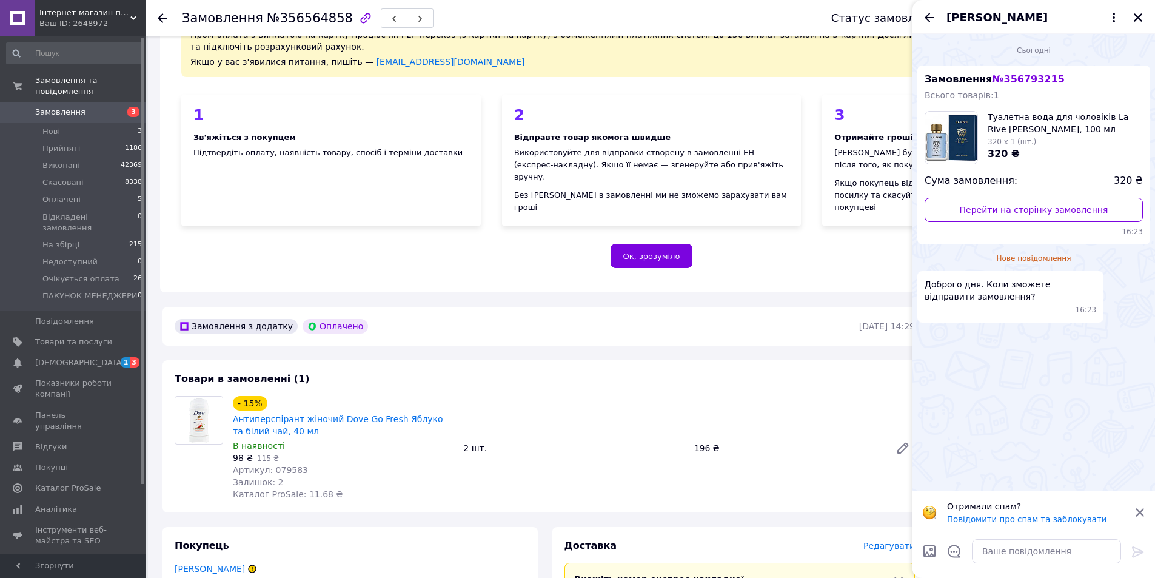
scroll to position [0, 0]
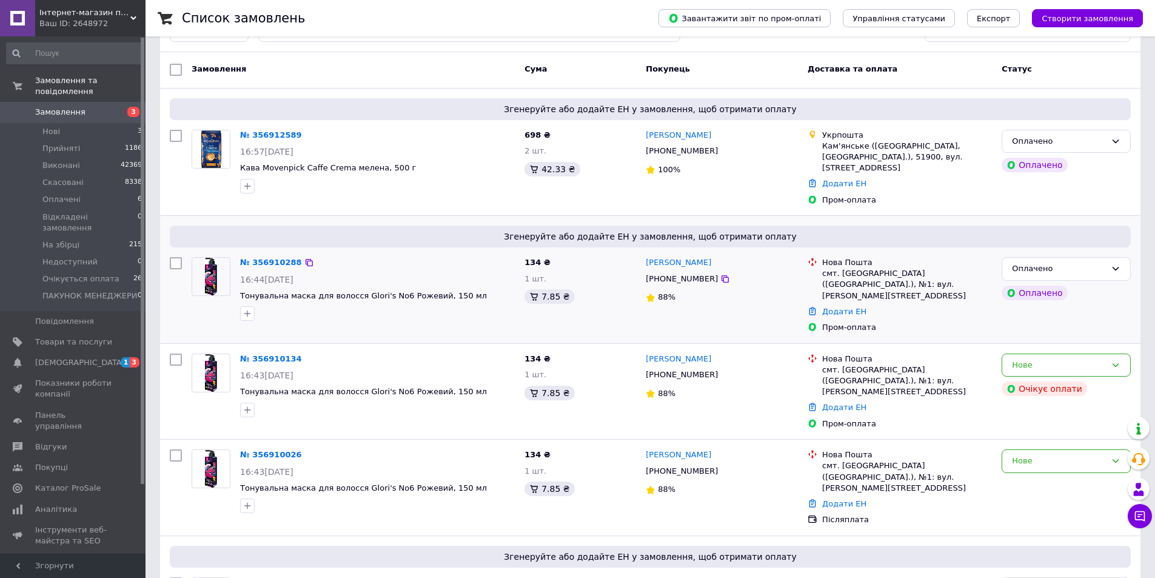
scroll to position [61, 0]
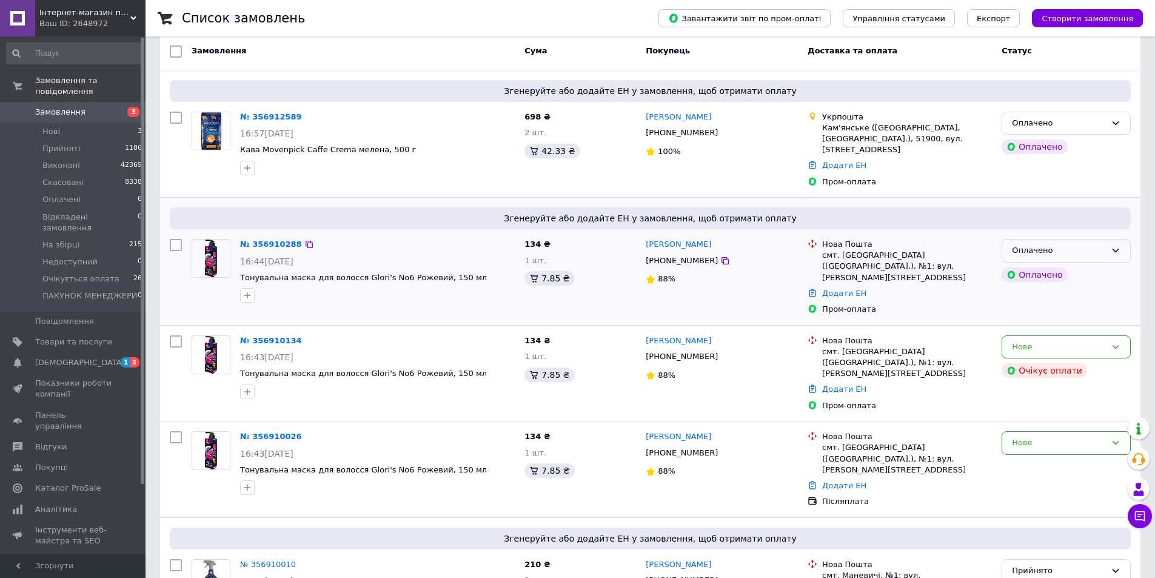
click at [1082, 259] on div "Оплачено" at bounding box center [1066, 251] width 129 height 24
drag, startPoint x: 1102, startPoint y: 279, endPoint x: 1106, endPoint y: 286, distance: 7.9
click at [1105, 281] on li "Прийнято" at bounding box center [1066, 276] width 128 height 22
click at [1148, 514] on button "Чат з покупцем" at bounding box center [1140, 516] width 24 height 24
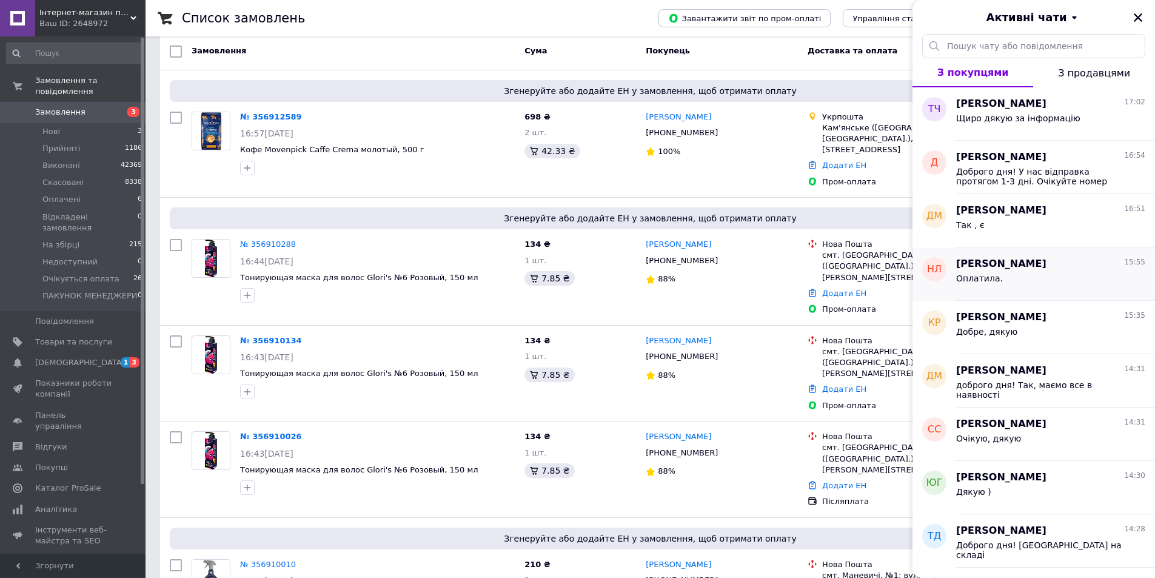
click at [1023, 283] on div "Оплатила." at bounding box center [1050, 280] width 189 height 19
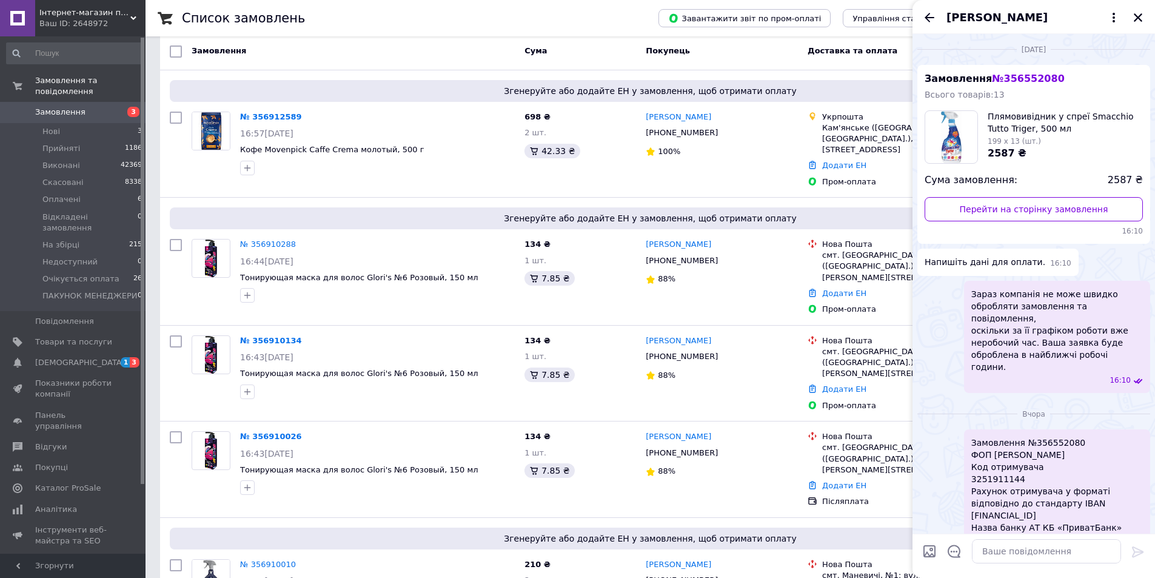
scroll to position [0, 0]
drag, startPoint x: 998, startPoint y: 82, endPoint x: 1048, endPoint y: 79, distance: 49.8
click at [1048, 79] on div "Замовлення № 356552080 Всього товарів: 13 Плямовивідник у спреї Smacchio Tutto …" at bounding box center [1033, 154] width 233 height 179
copy span "356552080"
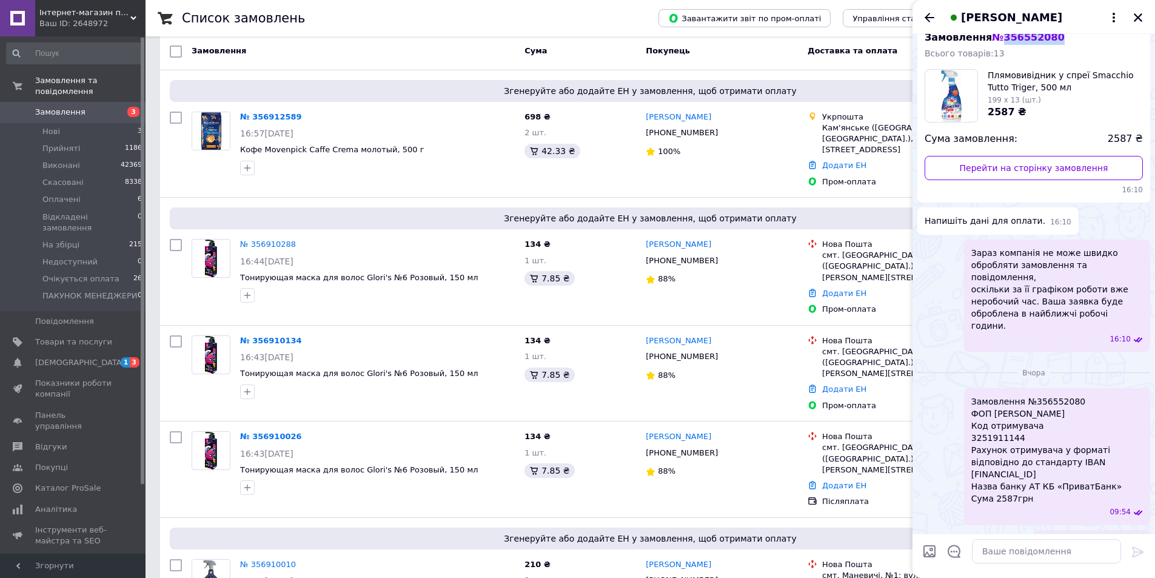
scroll to position [61, 0]
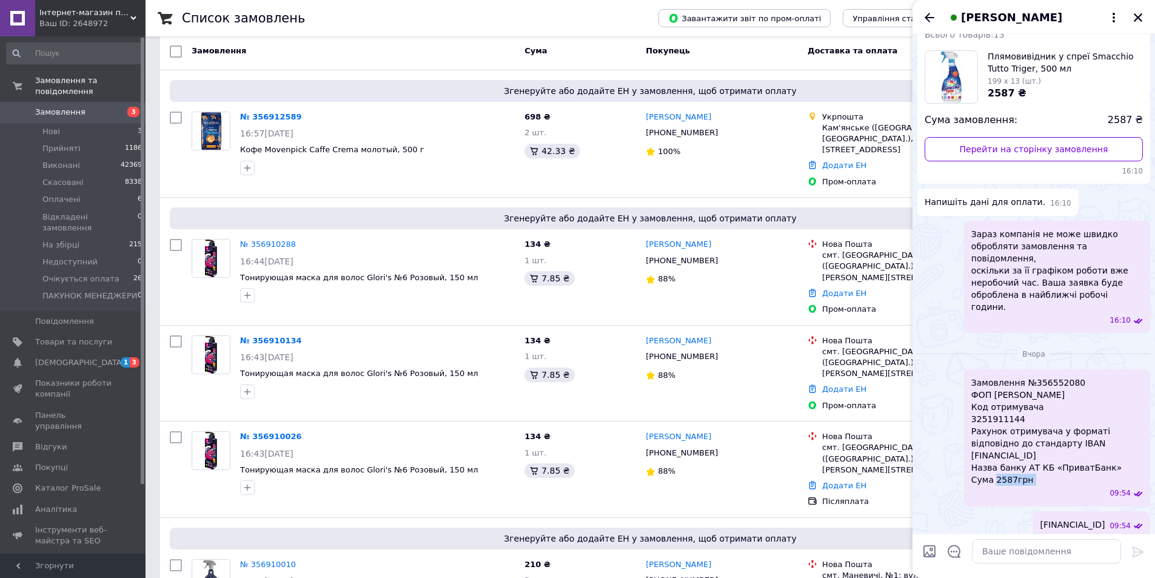
drag, startPoint x: 1004, startPoint y: 457, endPoint x: 1035, endPoint y: 465, distance: 31.9
click at [1035, 465] on div "Замовлення №356552080 ФОП Карпік Ірина Миколаївна Код отримувача 3251911144 Рах…" at bounding box center [1057, 437] width 186 height 136
click at [1034, 458] on span "Замовлення №356552080 ФОП Карпік Ірина Миколаївна Код отримувача 3251911144 Рах…" at bounding box center [1057, 430] width 172 height 109
drag, startPoint x: 1000, startPoint y: 453, endPoint x: 958, endPoint y: 455, distance: 41.9
click at [958, 455] on div "Замовлення №356552080 ФОП Карпік Ірина Миколаївна Код отримувача 3251911144 Рах…" at bounding box center [1033, 437] width 233 height 136
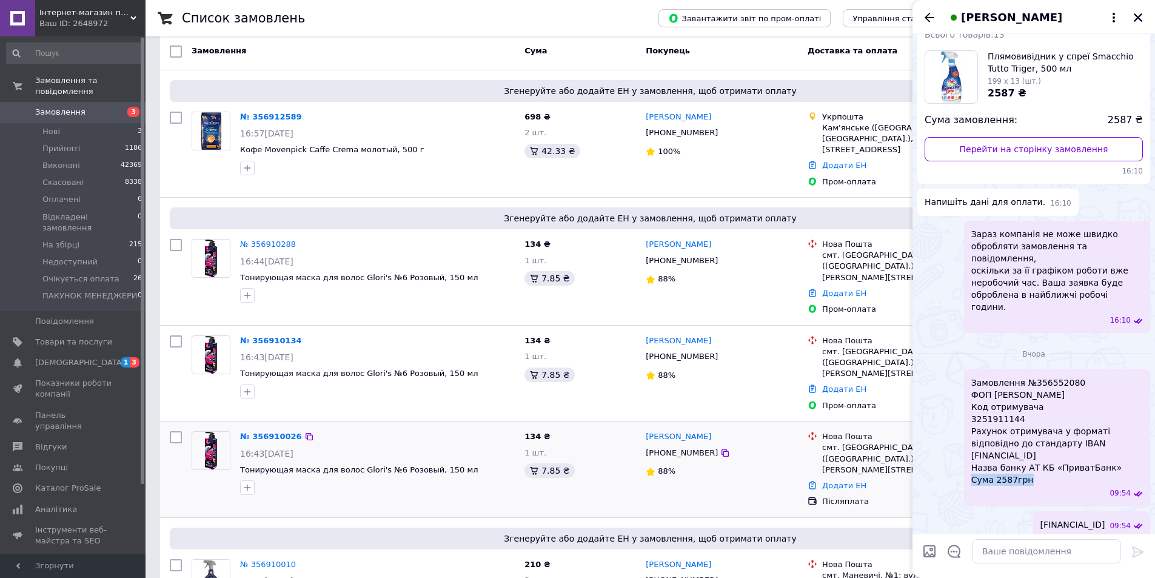
copy span "Сума 2587грн"
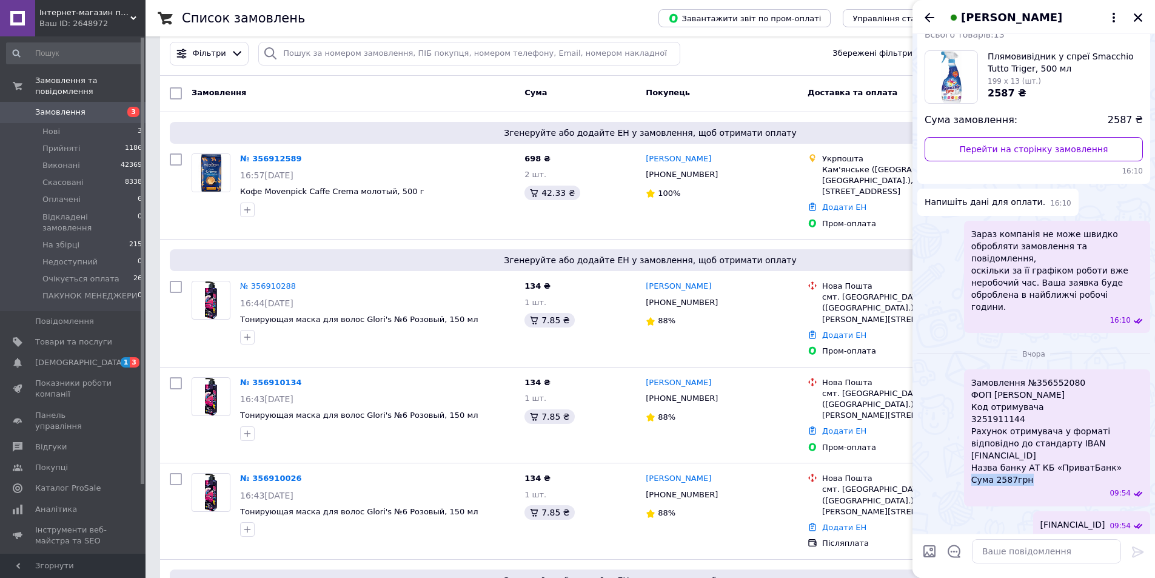
scroll to position [0, 0]
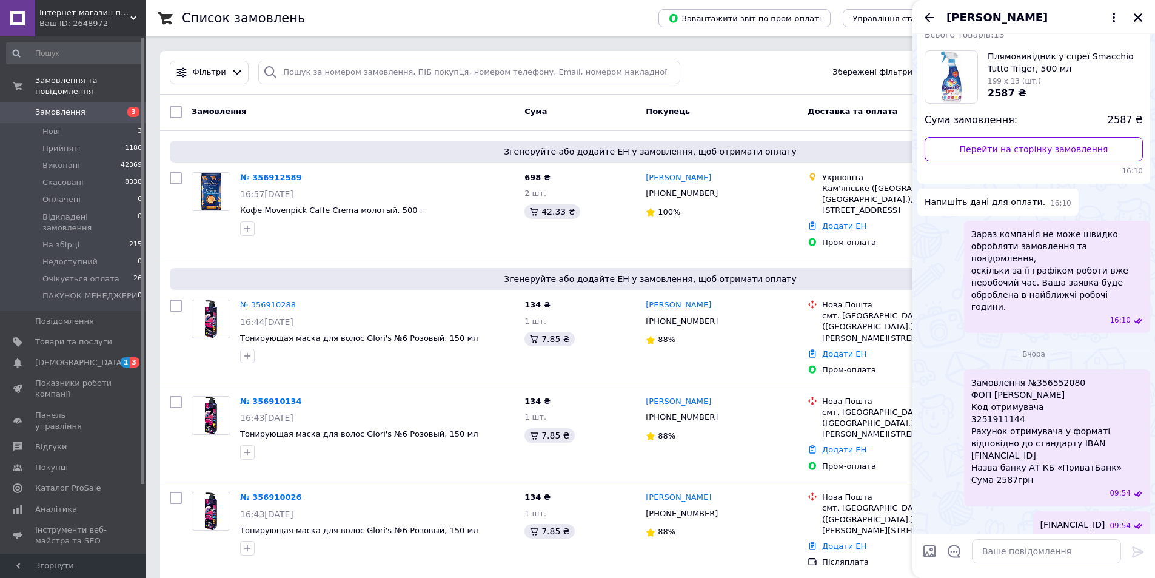
click at [276, 75] on div at bounding box center [270, 73] width 24 height 24
click at [296, 70] on input "search" at bounding box center [469, 73] width 422 height 24
paste input "380989511547"
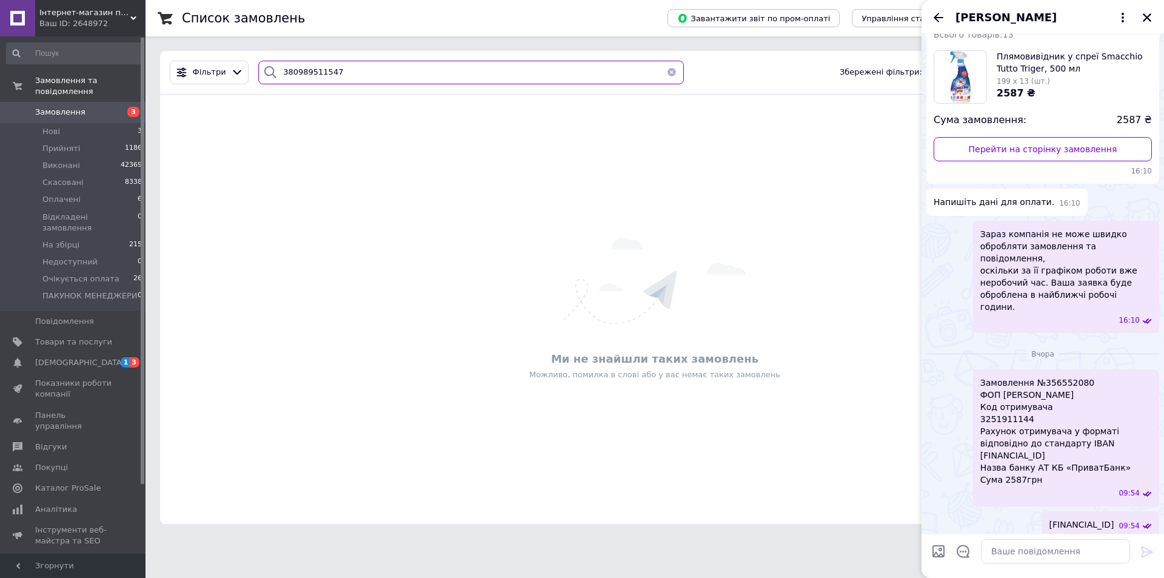
type input "380989511547"
drag, startPoint x: 350, startPoint y: 69, endPoint x: 181, endPoint y: 64, distance: 168.6
click at [181, 64] on div "Фільтри 380989511547 Збережені фільтри: Всі (52143)" at bounding box center [655, 73] width 980 height 24
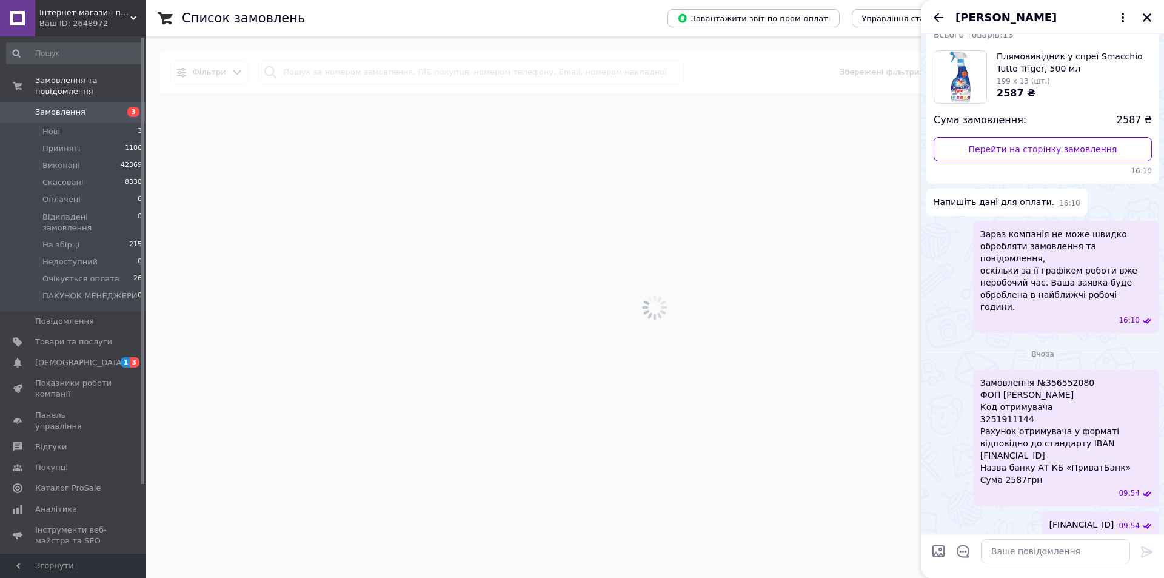
click at [1142, 22] on icon "Закрити" at bounding box center [1147, 17] width 11 height 11
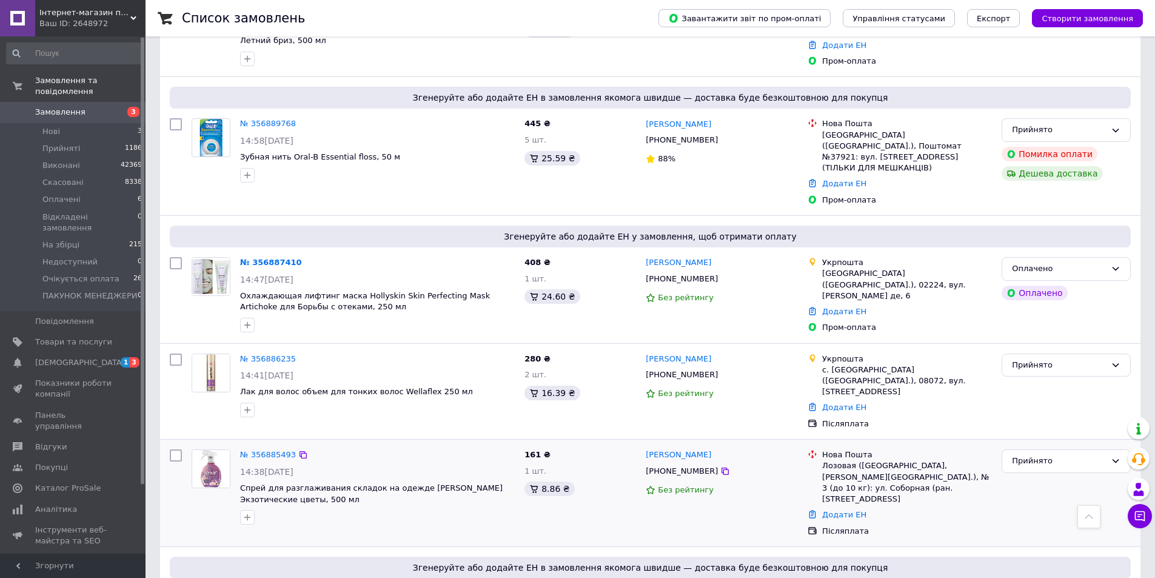
scroll to position [1199, 0]
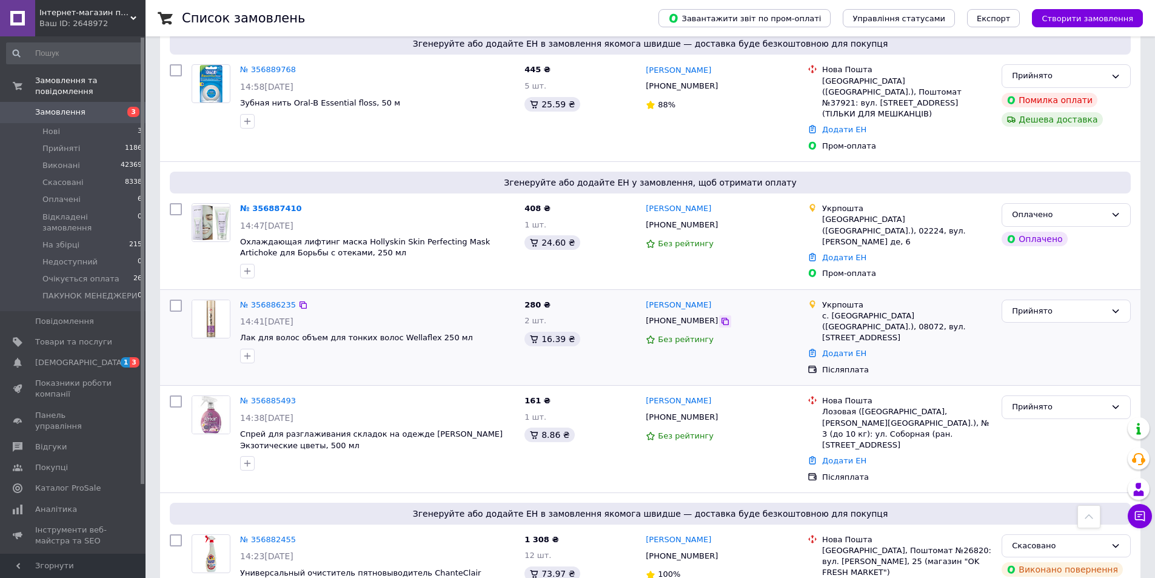
click at [719, 315] on div at bounding box center [725, 321] width 12 height 12
click at [720, 316] on icon at bounding box center [725, 321] width 10 height 10
click at [299, 300] on icon at bounding box center [303, 305] width 10 height 10
drag, startPoint x: 736, startPoint y: 224, endPoint x: 648, endPoint y: 226, distance: 87.9
click at [648, 298] on div "[PERSON_NAME]" at bounding box center [721, 305] width 155 height 14
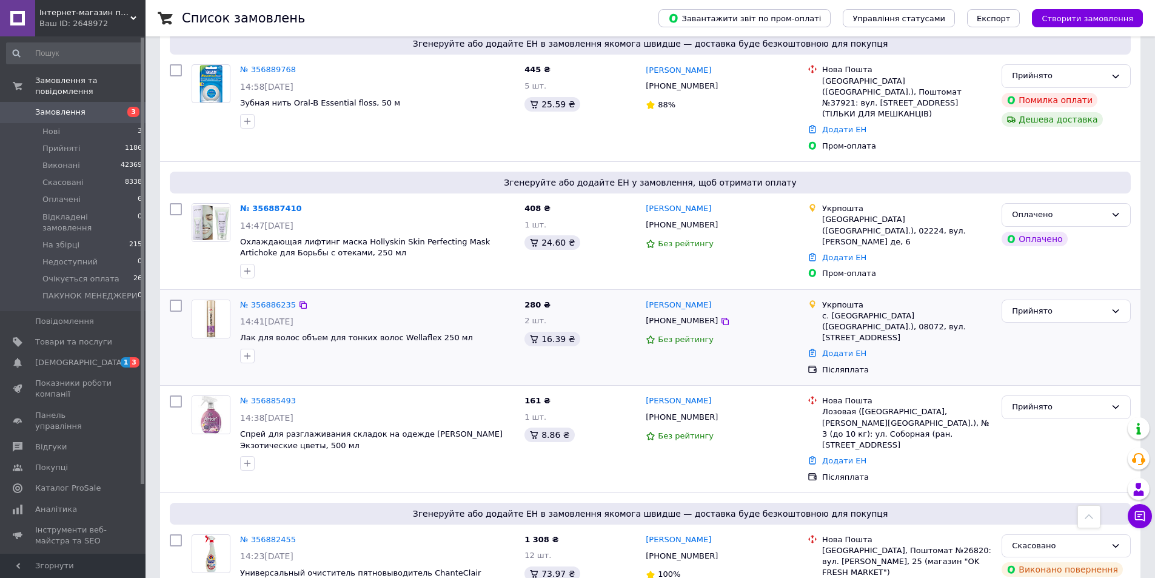
copy link "[PERSON_NAME]"
click at [298, 300] on icon at bounding box center [303, 305] width 10 height 10
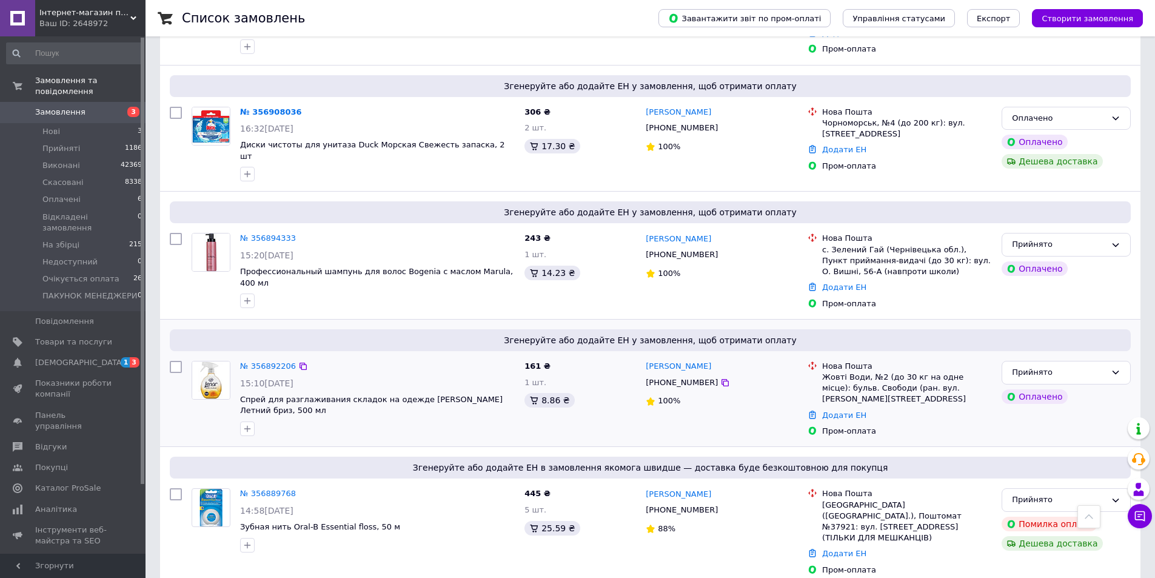
scroll to position [775, 0]
click at [299, 236] on icon at bounding box center [302, 239] width 7 height 7
click at [301, 235] on icon at bounding box center [303, 240] width 10 height 10
click at [720, 250] on icon at bounding box center [725, 255] width 10 height 10
drag, startPoint x: 639, startPoint y: 184, endPoint x: 749, endPoint y: 189, distance: 109.8
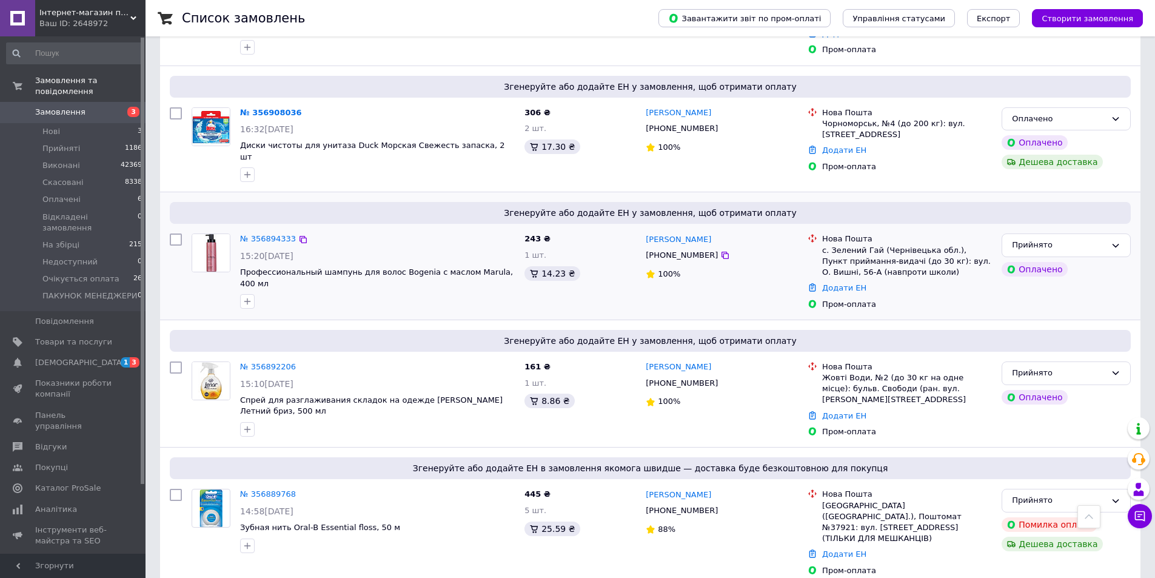
click at [746, 229] on div "№ 356894333 15:20, 12.08.2025 Профессиональный шампунь для волос Bogenia с масл…" at bounding box center [650, 272] width 971 height 86
drag, startPoint x: 757, startPoint y: 192, endPoint x: 745, endPoint y: 198, distance: 13.3
click at [757, 229] on div "Богдана Лозовінська +380955699713 100%" at bounding box center [722, 272] width 162 height 86
click at [729, 232] on div "[PERSON_NAME]" at bounding box center [721, 239] width 155 height 14
click at [632, 229] on div "243 ₴ 1 шт. 14.23 ₴" at bounding box center [580, 272] width 121 height 86
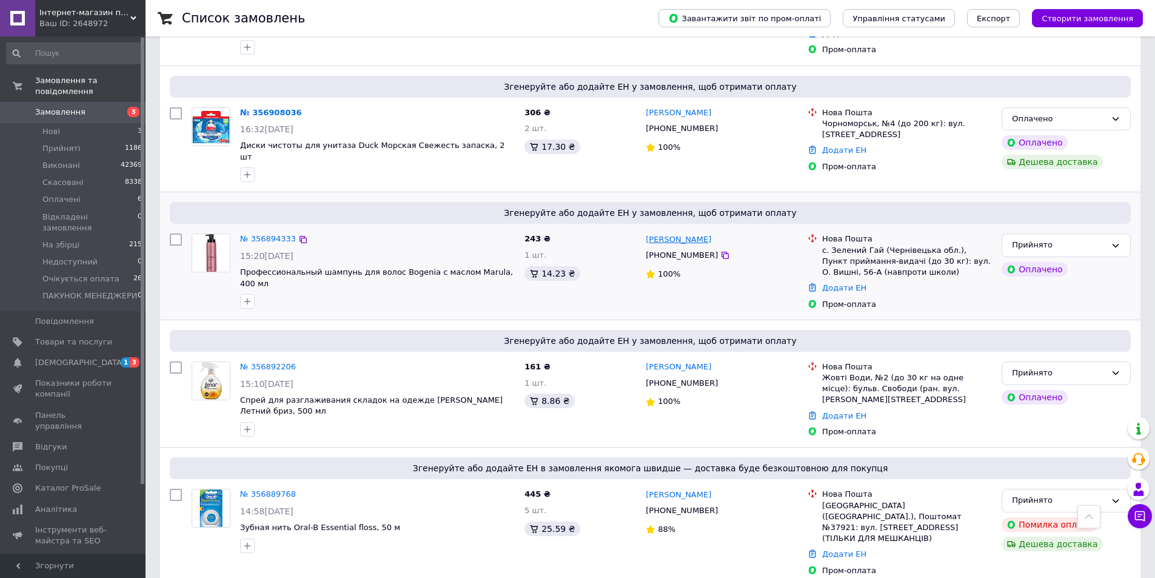
drag, startPoint x: 635, startPoint y: 179, endPoint x: 716, endPoint y: 182, distance: 80.7
click at [716, 229] on div "№ 356894333 15:20, 12.08.2025 Профессиональный шампунь для волос Bogenia с масл…" at bounding box center [650, 272] width 971 height 86
click at [729, 232] on div "[PERSON_NAME]" at bounding box center [721, 239] width 155 height 14
drag, startPoint x: 729, startPoint y: 185, endPoint x: 653, endPoint y: 186, distance: 76.4
click at [653, 232] on div "[PERSON_NAME]" at bounding box center [721, 239] width 155 height 14
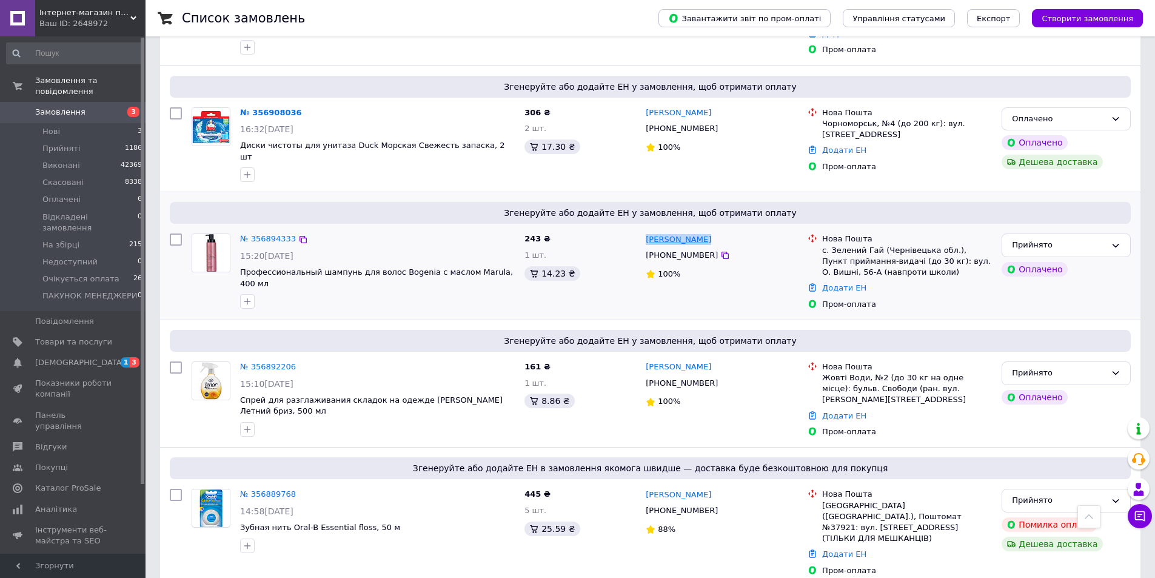
copy div "[PERSON_NAME]"
click at [298, 235] on icon at bounding box center [303, 240] width 10 height 10
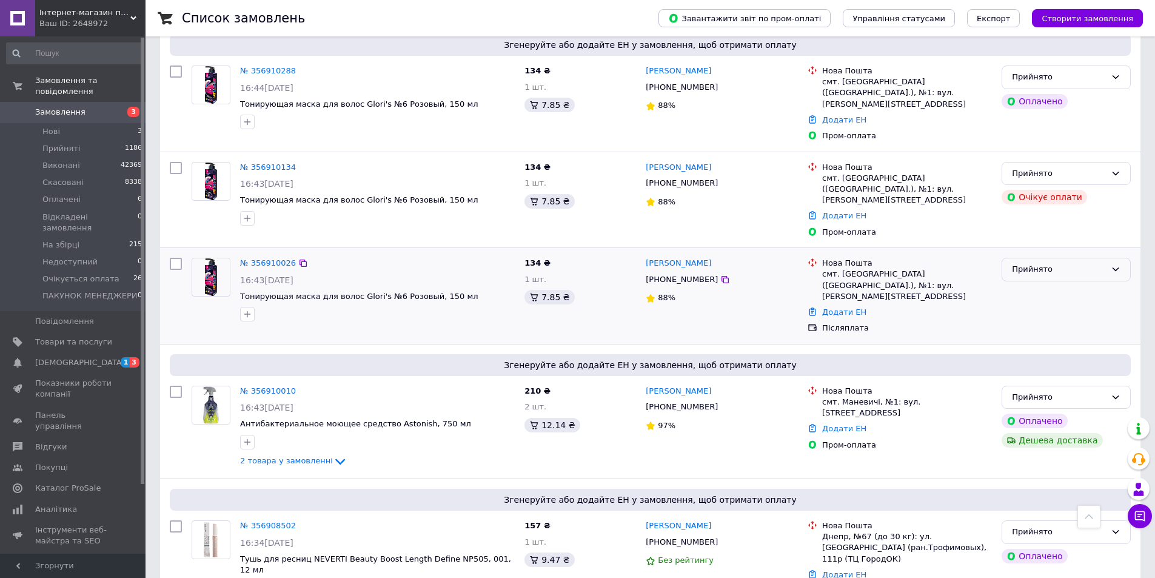
scroll to position [229, 0]
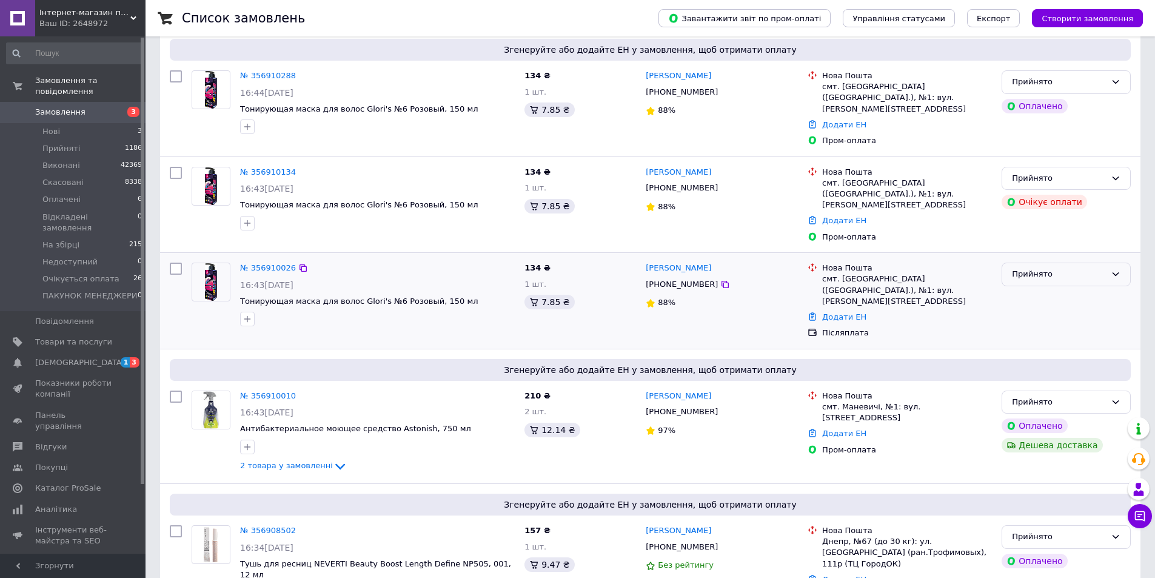
click at [1054, 268] on div "Прийнято" at bounding box center [1059, 274] width 94 height 13
click at [1057, 310] on li "Скасовано" at bounding box center [1066, 321] width 128 height 22
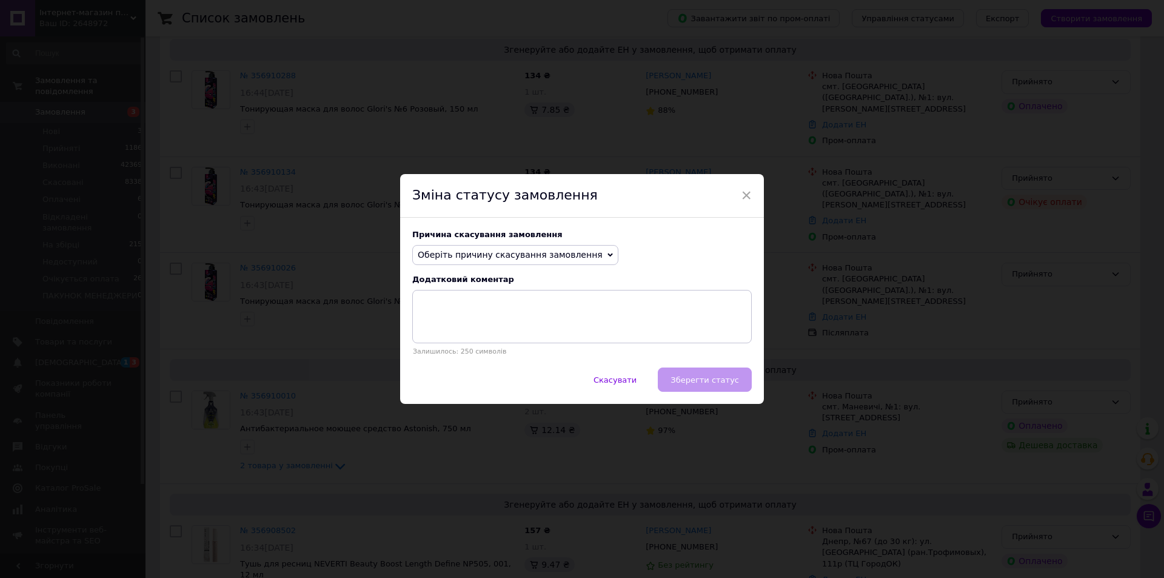
click at [516, 256] on span "Оберіть причину скасування замовлення" at bounding box center [510, 255] width 185 height 10
drag, startPoint x: 498, startPoint y: 349, endPoint x: 537, endPoint y: 356, distance: 38.8
click at [500, 349] on li "Замовлення-дублікат" at bounding box center [515, 346] width 205 height 17
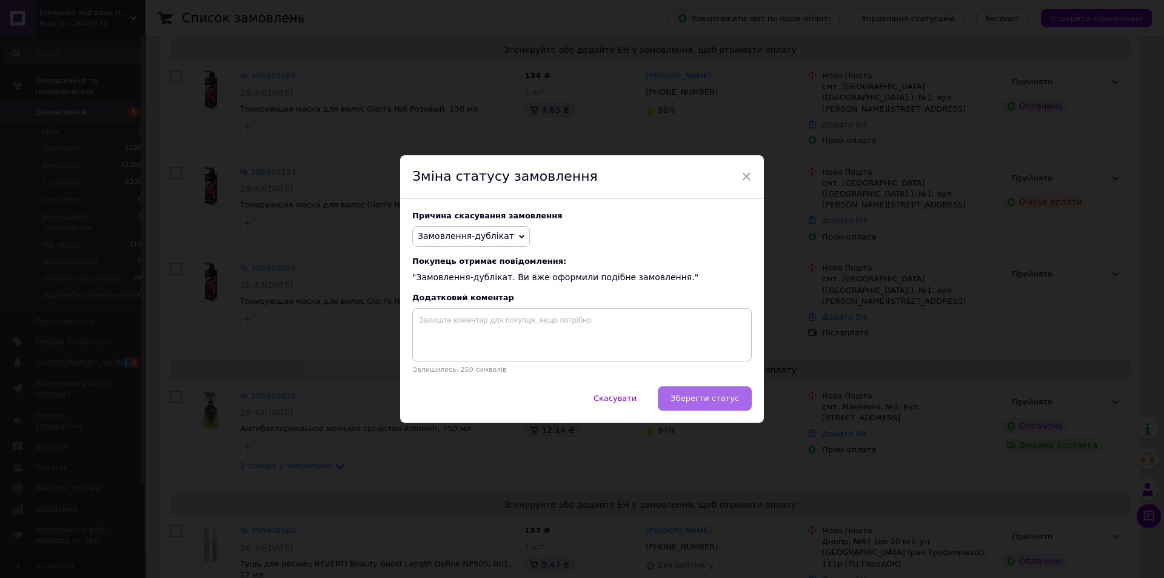
click at [720, 403] on span "Зберегти статус" at bounding box center [705, 397] width 69 height 9
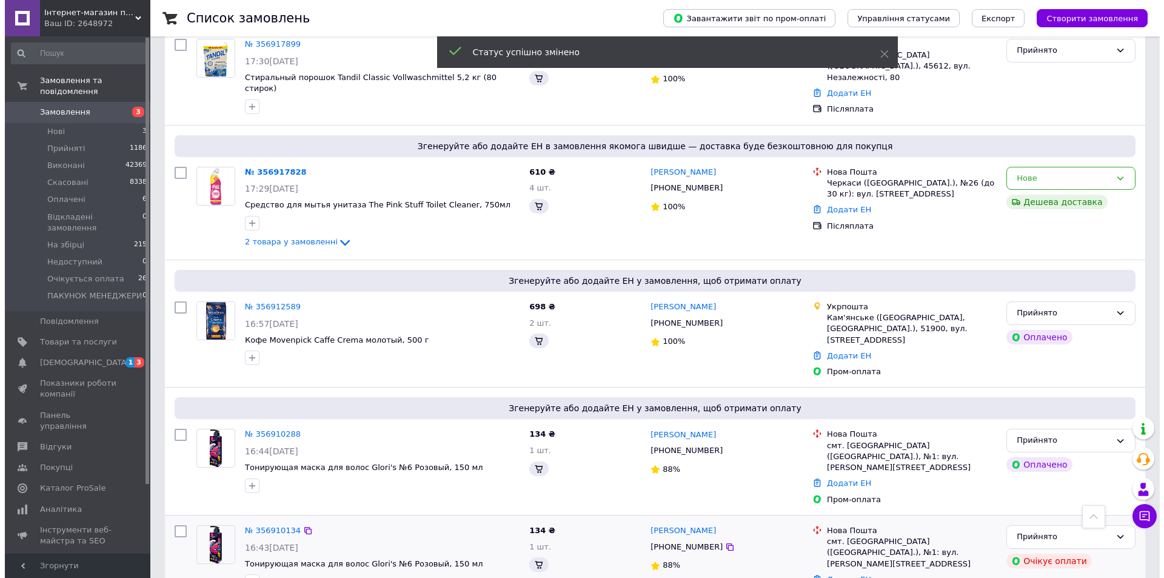
scroll to position [577, 0]
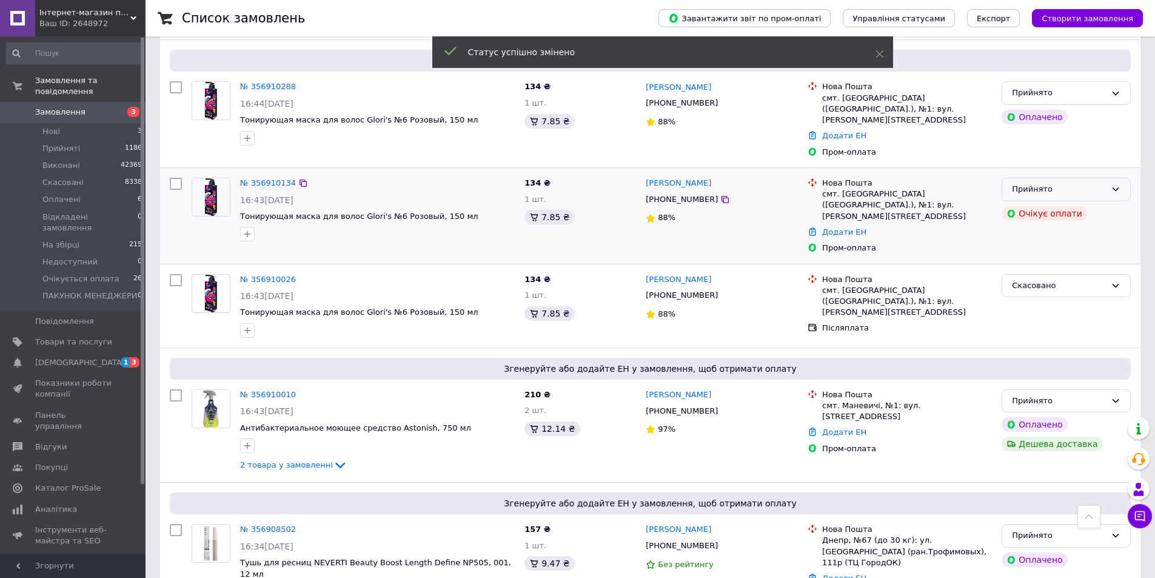
click at [1111, 184] on icon at bounding box center [1116, 189] width 10 height 10
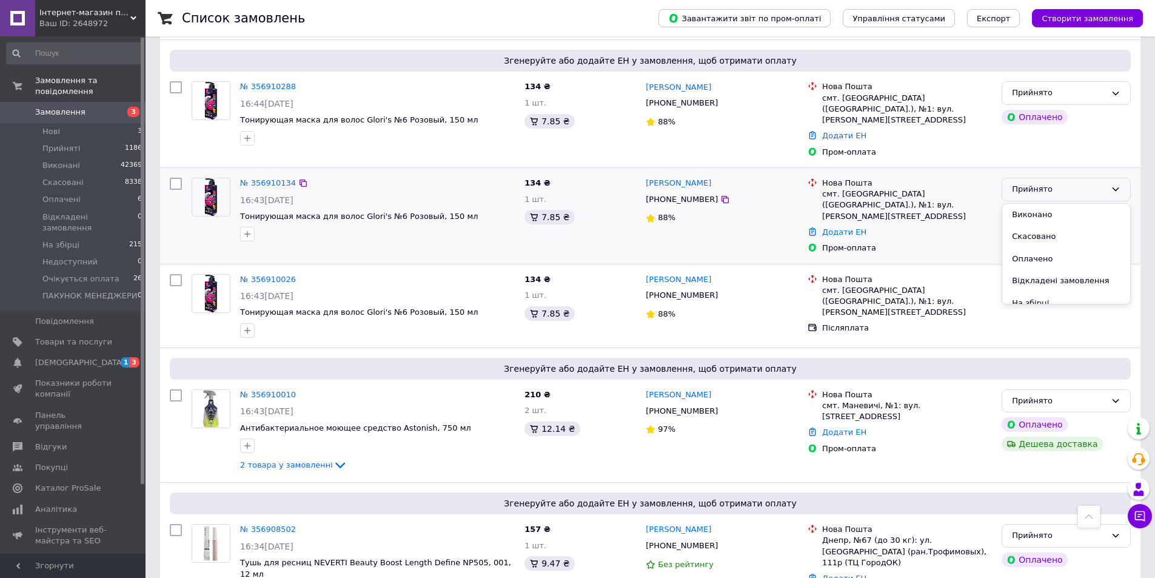
click at [1046, 226] on li "Скасовано" at bounding box center [1066, 237] width 128 height 22
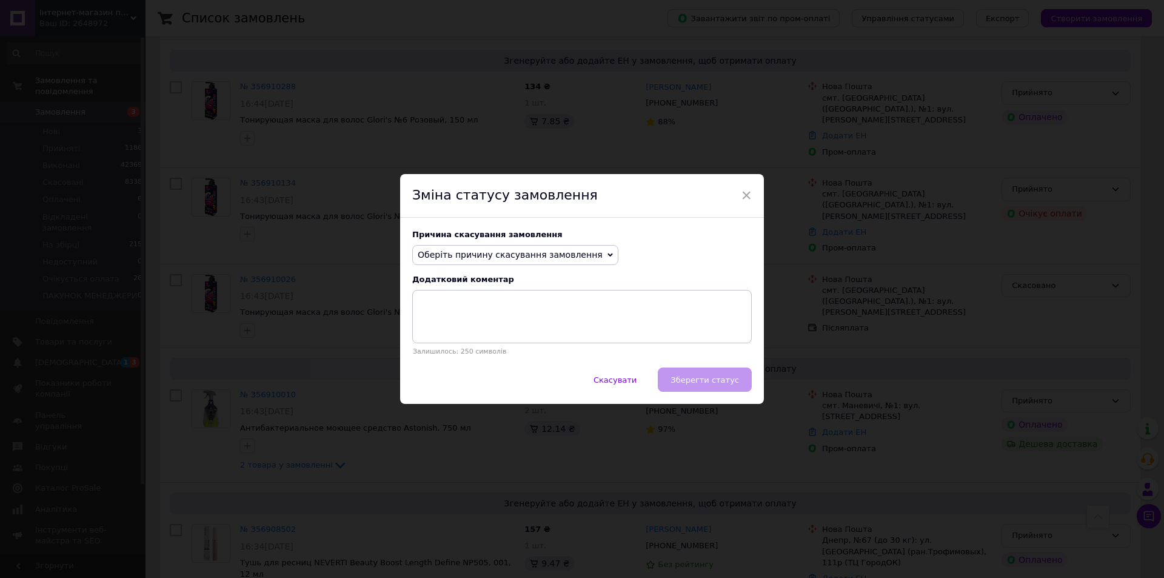
click at [535, 252] on span "Оберіть причину скасування замовлення" at bounding box center [510, 255] width 185 height 10
click at [481, 344] on li "Замовлення-дублікат" at bounding box center [515, 346] width 205 height 17
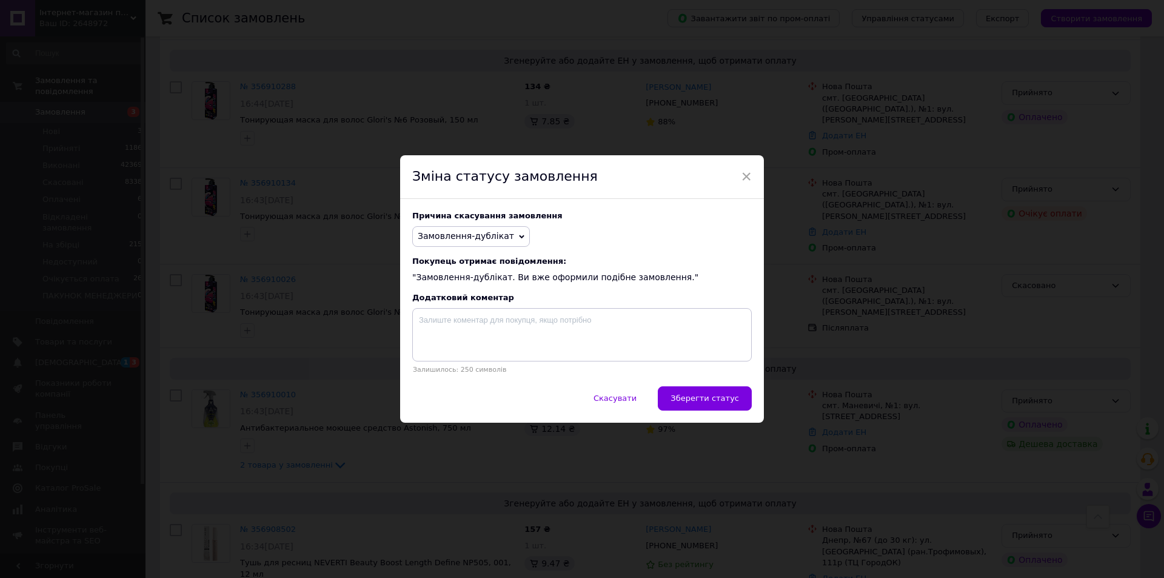
drag, startPoint x: 701, startPoint y: 403, endPoint x: 729, endPoint y: 398, distance: 27.7
click at [704, 403] on span "Зберегти статус" at bounding box center [705, 397] width 69 height 9
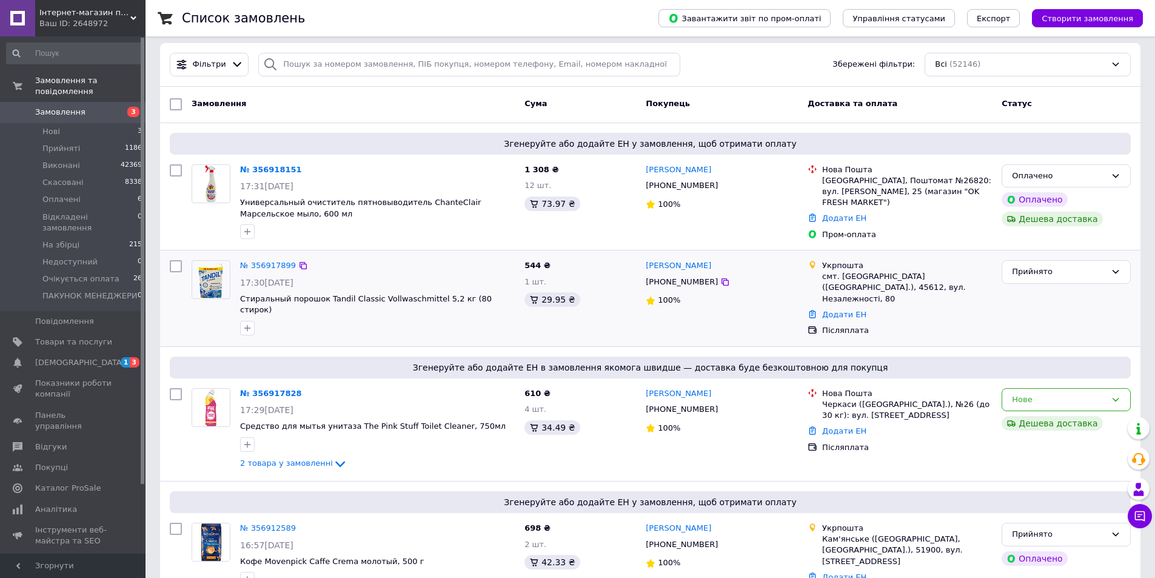
scroll to position [0, 0]
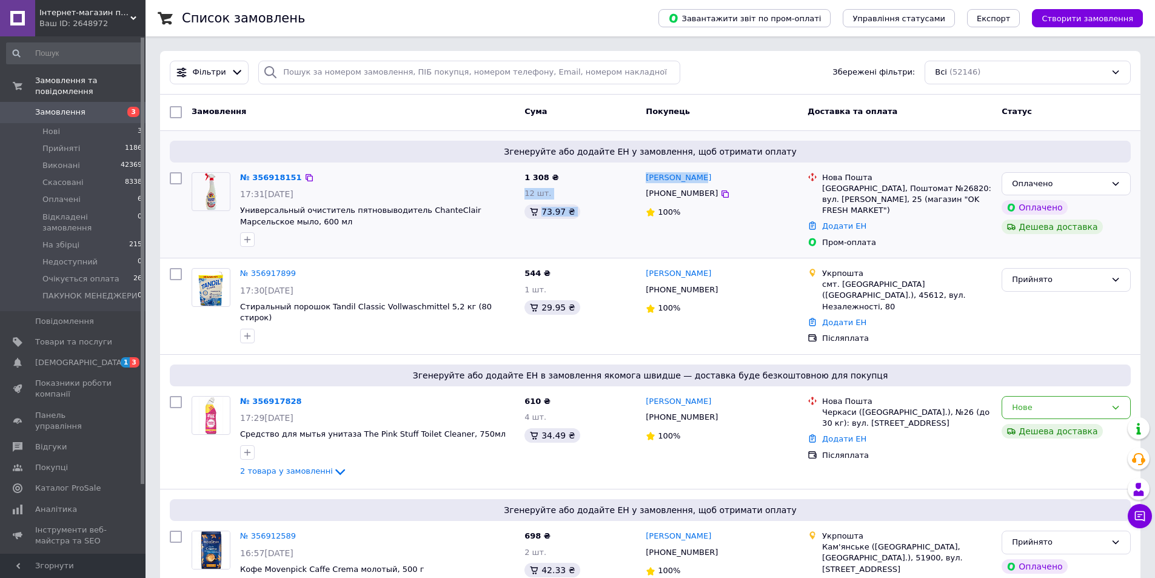
drag, startPoint x: 640, startPoint y: 173, endPoint x: 699, endPoint y: 178, distance: 59.0
click at [699, 179] on div "№ 356918151 17:31, 12.08.2025 Универсальный очиститель пятновыводитель ChanteCl…" at bounding box center [650, 210] width 971 height 86
click at [705, 176] on div "[PERSON_NAME]" at bounding box center [721, 178] width 155 height 14
drag, startPoint x: 644, startPoint y: 177, endPoint x: 705, endPoint y: 179, distance: 61.3
click at [705, 179] on div "Алла Дуброва +380509302419 100%" at bounding box center [722, 210] width 162 height 86
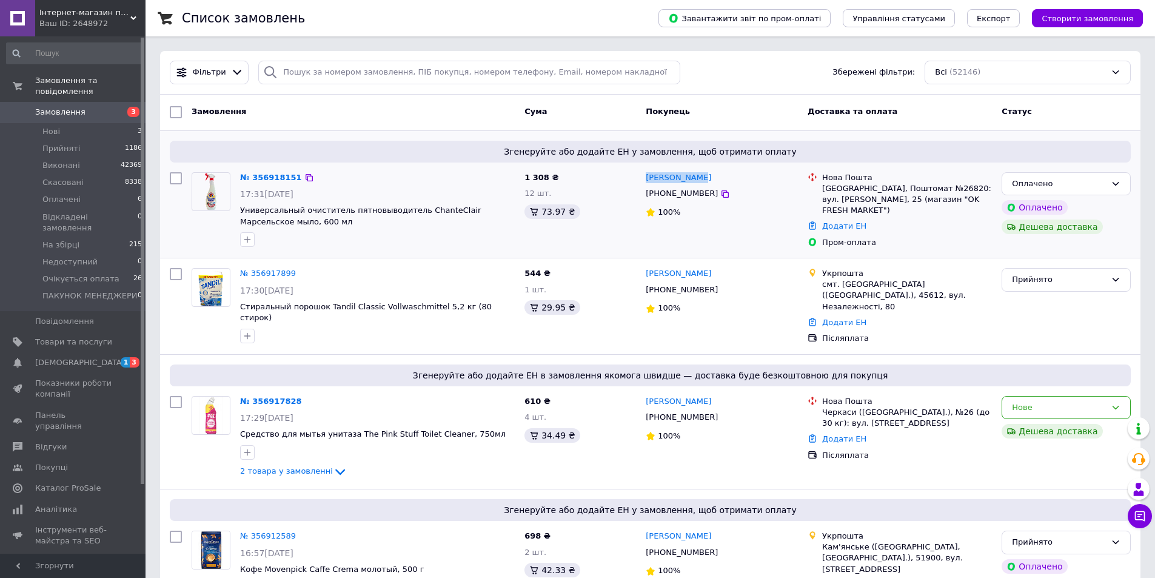
copy link "[PERSON_NAME]"
click at [301, 67] on input "search" at bounding box center [469, 73] width 422 height 24
paste input "[PERSON_NAME]"
type input "[PERSON_NAME]"
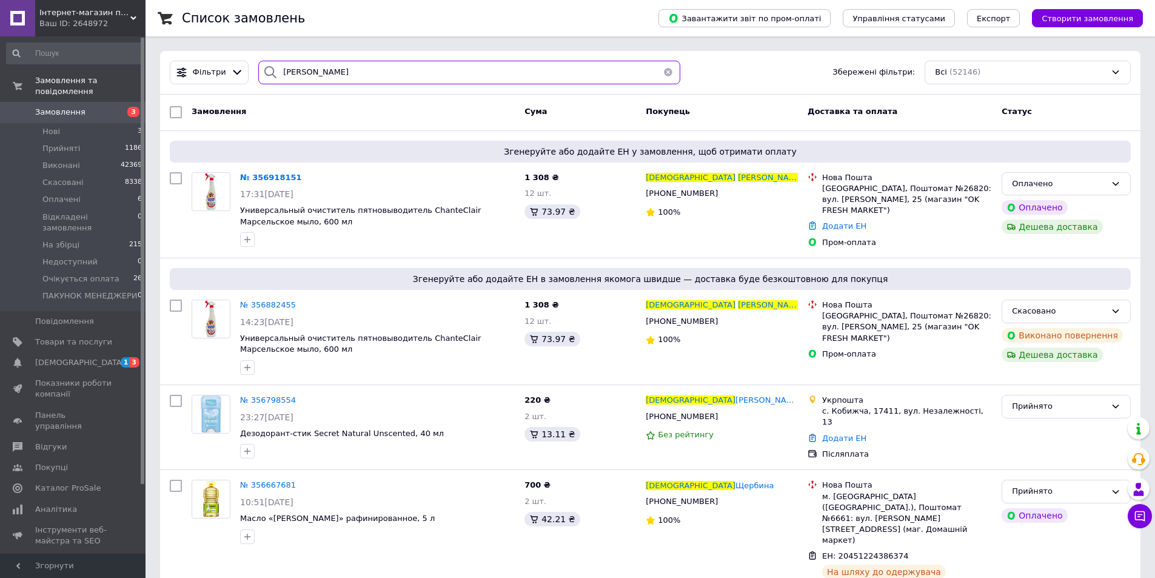
drag, startPoint x: 337, startPoint y: 72, endPoint x: 264, endPoint y: 65, distance: 73.7
click at [263, 65] on div "[PERSON_NAME]" at bounding box center [469, 73] width 422 height 24
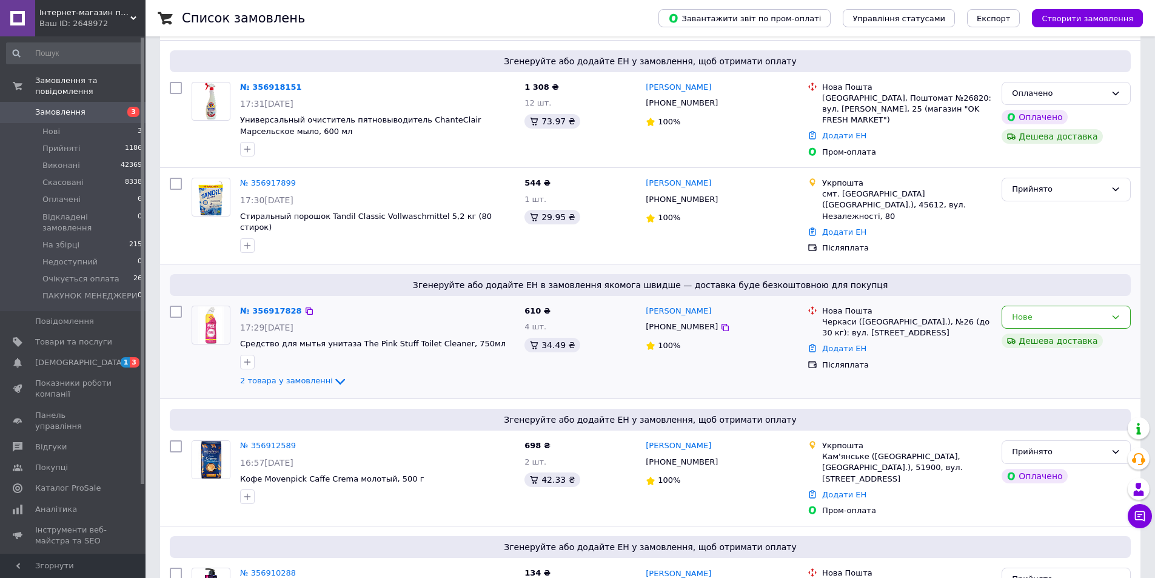
scroll to position [61, 0]
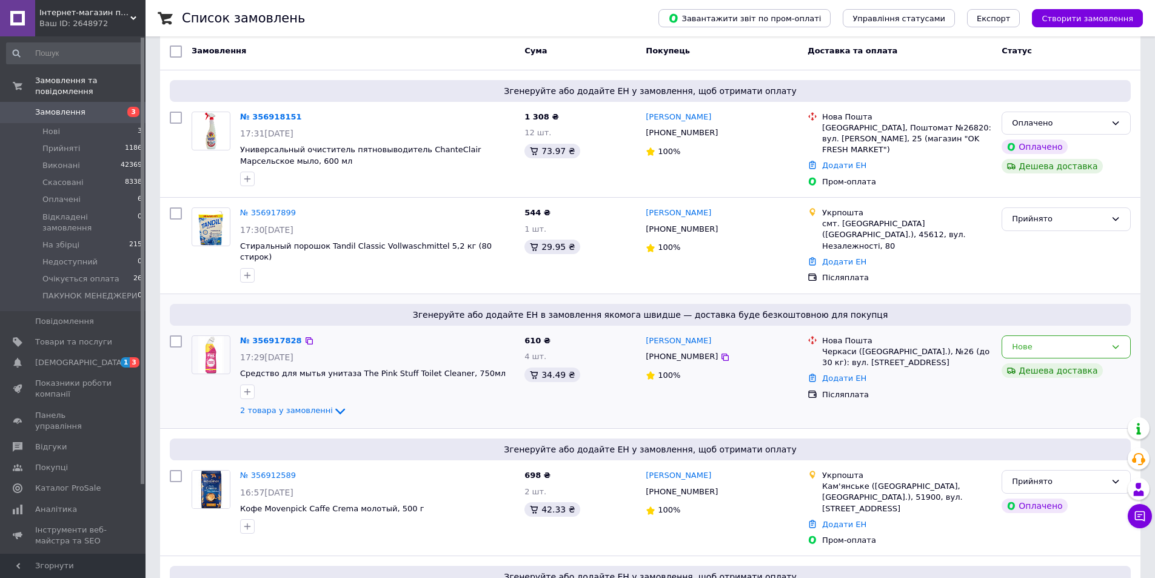
drag, startPoint x: 710, startPoint y: 327, endPoint x: 621, endPoint y: 328, distance: 89.1
click at [621, 330] on div "№ 356917828 17:29, 12.08.2025 Средство для мытья унитаза The Pink Stuff Toilet …" at bounding box center [650, 376] width 971 height 93
click at [624, 330] on div "610 ₴ 4 шт. 34.49 ₴" at bounding box center [580, 376] width 121 height 93
drag, startPoint x: 716, startPoint y: 333, endPoint x: 646, endPoint y: 333, distance: 70.3
click at [646, 334] on div "[PERSON_NAME]" at bounding box center [721, 341] width 155 height 14
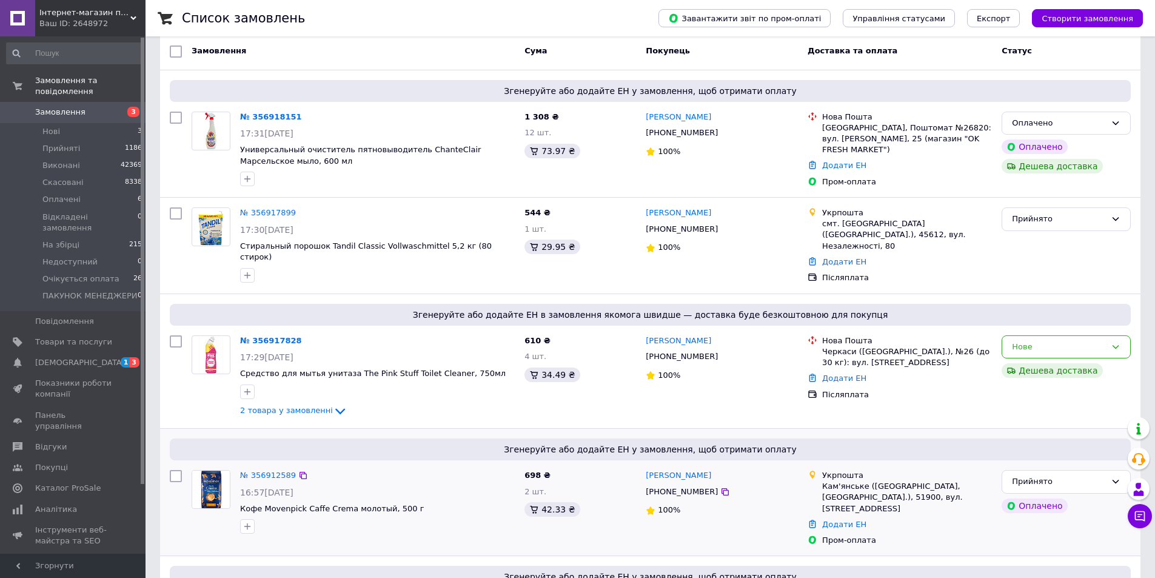
copy link "[PERSON_NAME]"
click at [720, 352] on icon at bounding box center [725, 357] width 10 height 10
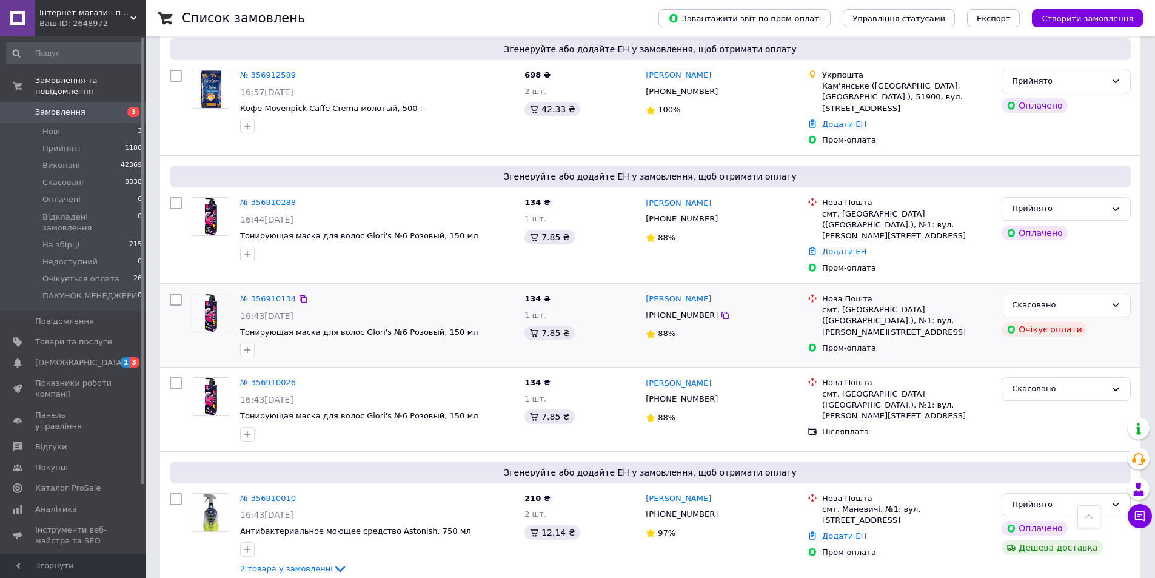
scroll to position [485, 0]
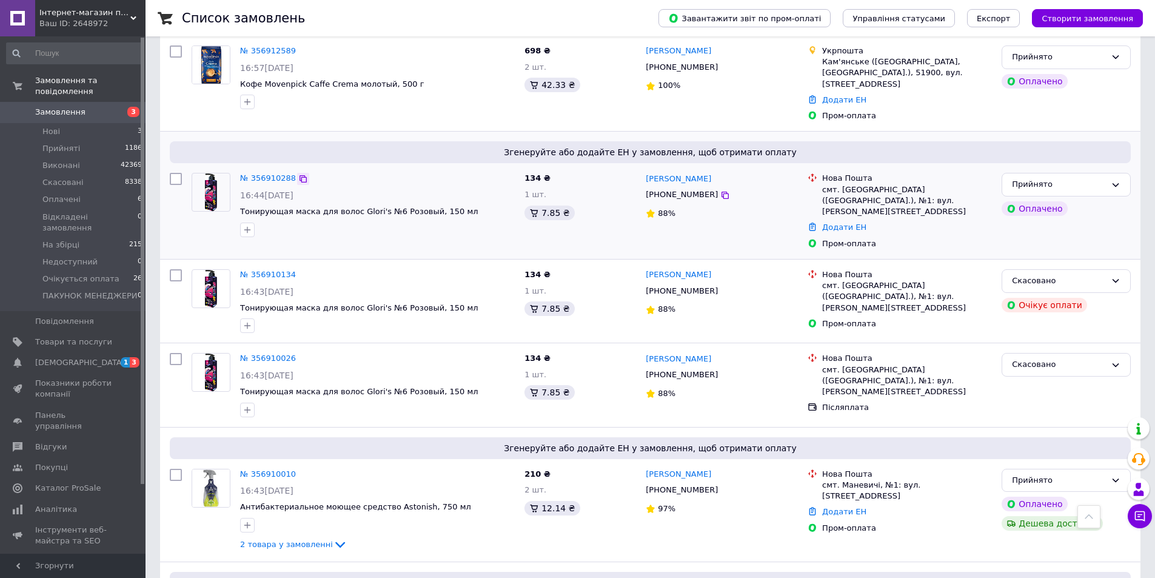
click at [299, 174] on icon at bounding box center [303, 179] width 10 height 10
click at [298, 174] on icon at bounding box center [303, 179] width 10 height 10
click at [721, 192] on icon at bounding box center [724, 195] width 7 height 7
drag, startPoint x: 675, startPoint y: 169, endPoint x: 707, endPoint y: 170, distance: 32.1
click at [707, 170] on div "Елена Соколова +380988684418 88%" at bounding box center [722, 211] width 162 height 86
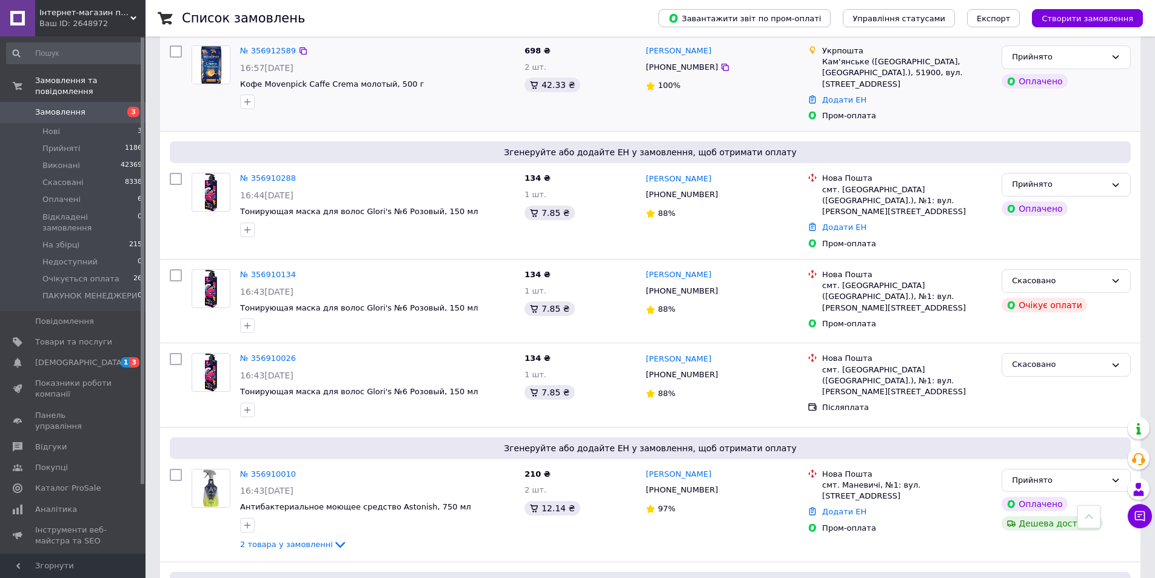
copy link "[PERSON_NAME]"
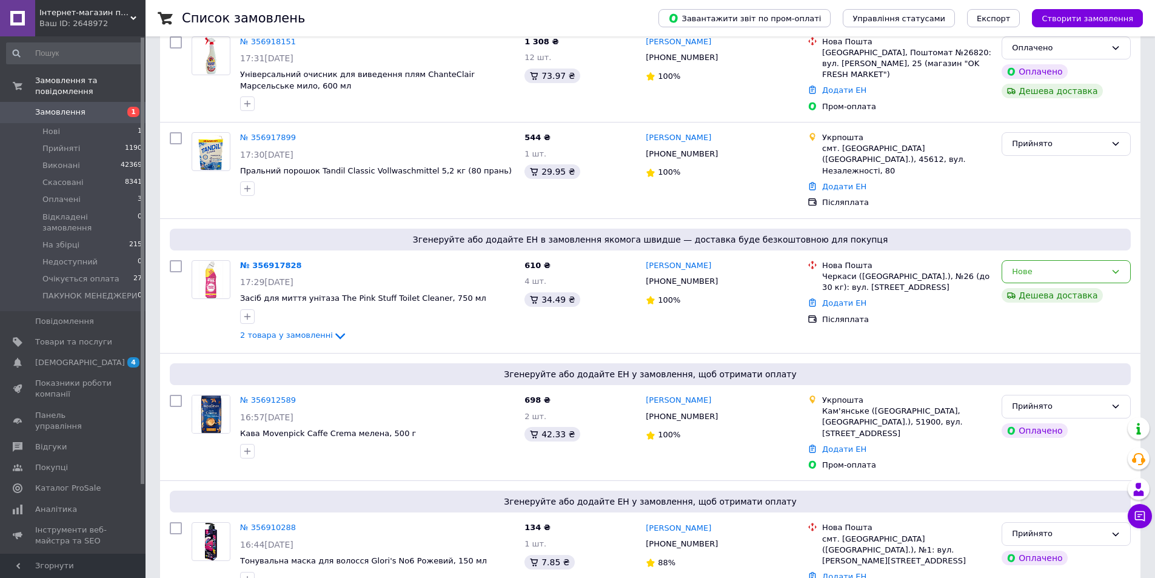
scroll to position [61, 0]
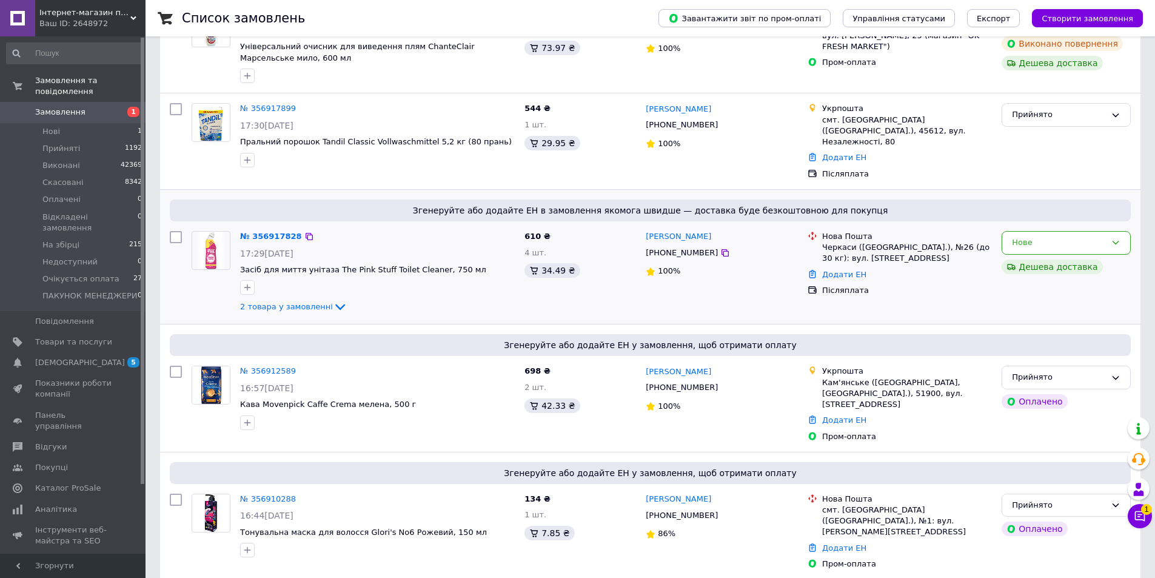
scroll to position [182, 0]
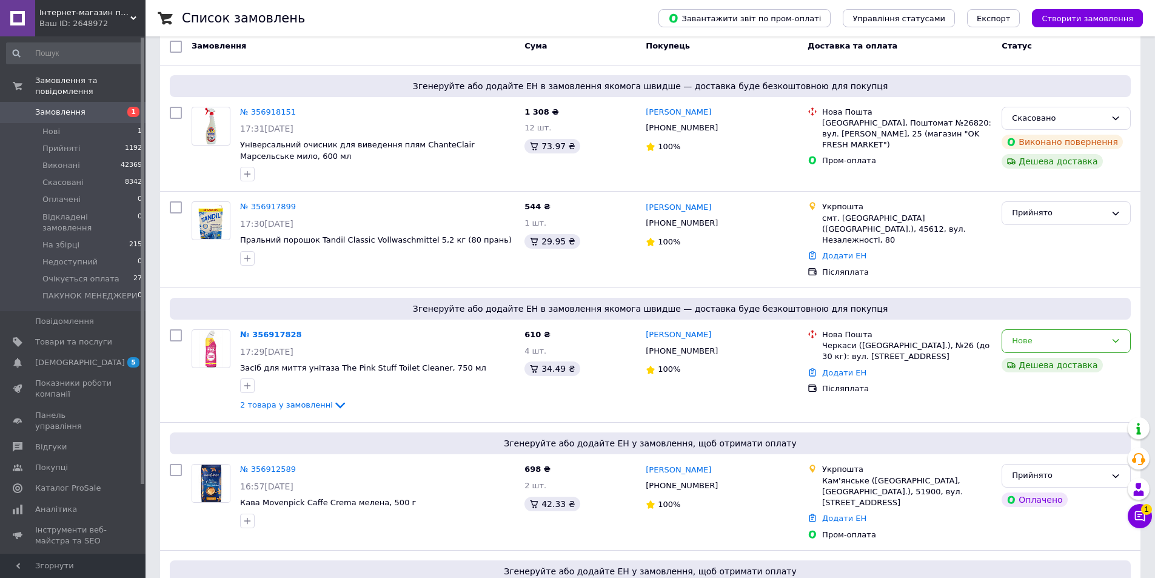
scroll to position [61, 0]
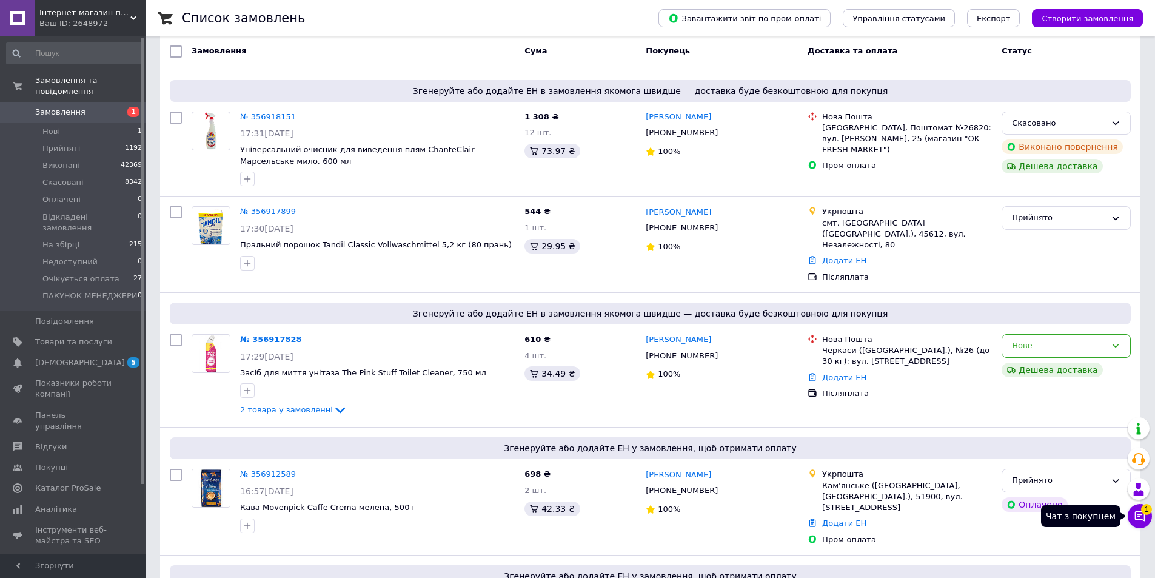
click at [1140, 518] on icon at bounding box center [1140, 516] width 12 height 12
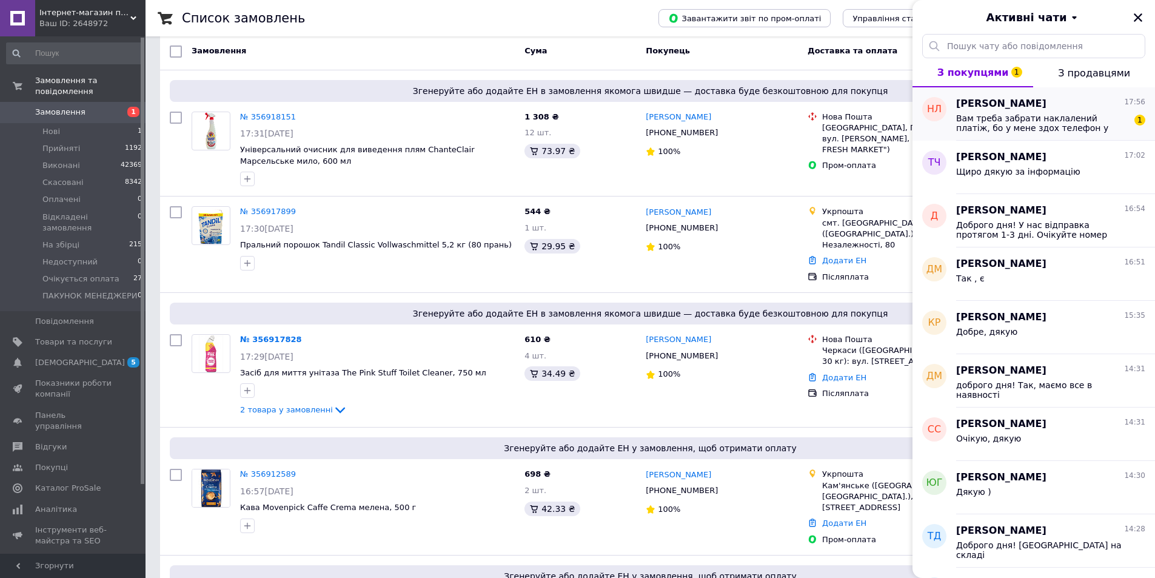
click at [1036, 124] on span "Вам треба забрати наклалений платіж, бо у мене здох телефон у понеділок і я не …" at bounding box center [1042, 122] width 172 height 19
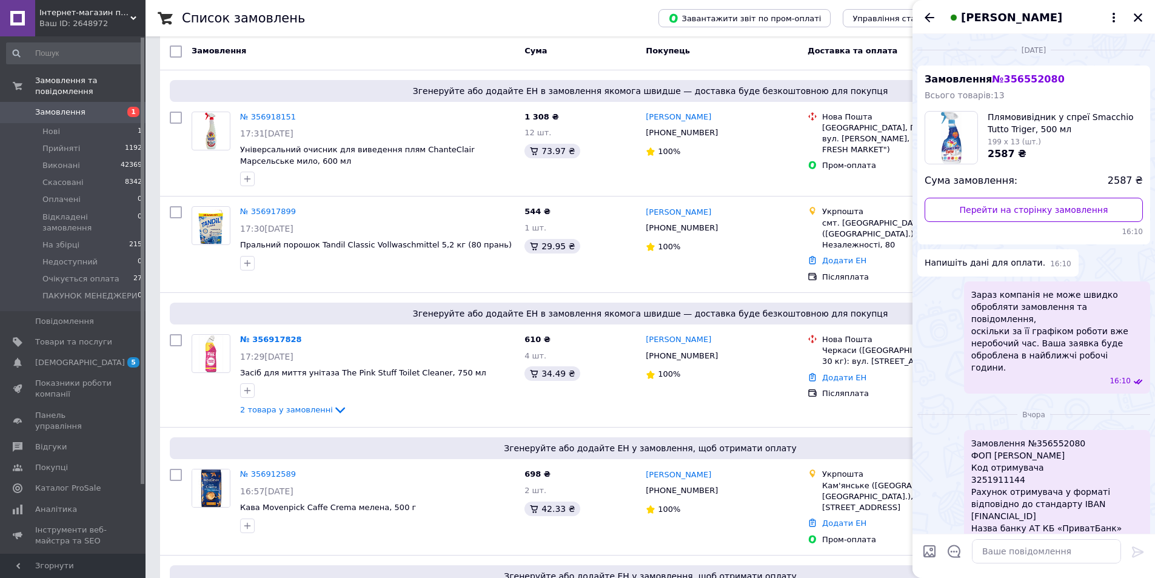
scroll to position [200, 0]
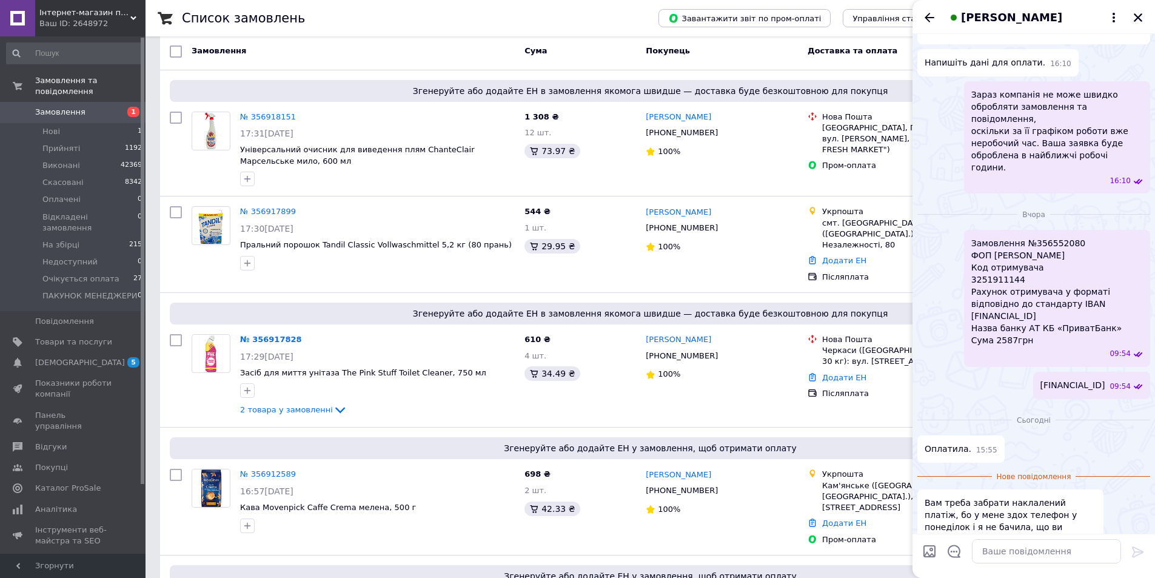
drag, startPoint x: 1052, startPoint y: 524, endPoint x: 1021, endPoint y: 567, distance: 53.0
click at [1052, 524] on div "Вам треба забрати наклалений платіж, бо у мене здох телефон у понеділок і я не …" at bounding box center [1010, 527] width 186 height 76
click at [1022, 555] on textarea at bounding box center [1046, 551] width 149 height 24
type textarea "Ми передали інформацію нашим менеджерам"
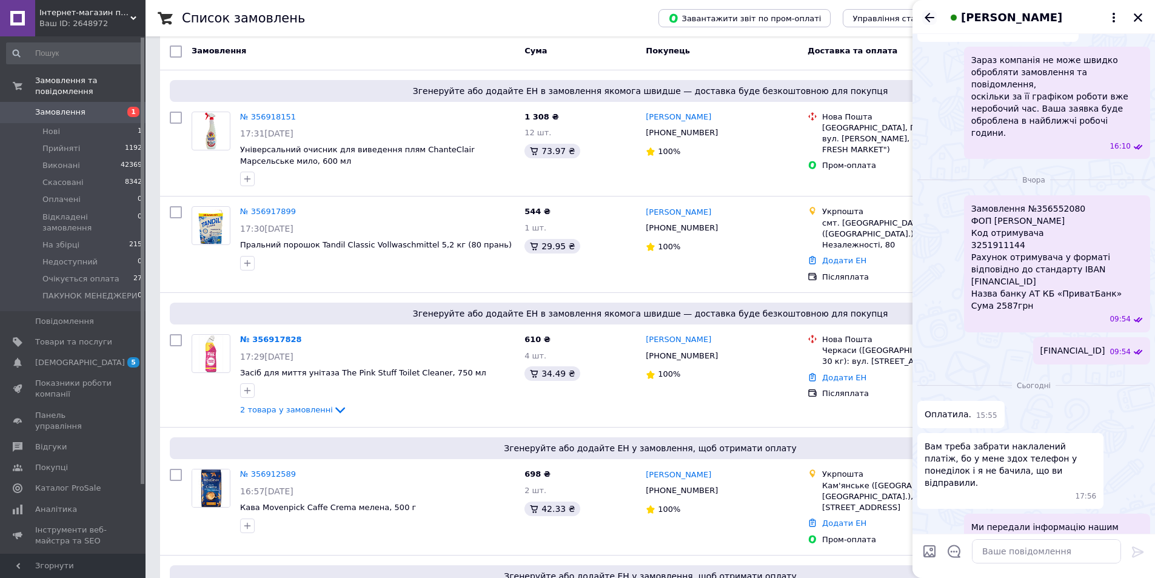
click at [925, 14] on icon "Назад" at bounding box center [929, 17] width 15 height 15
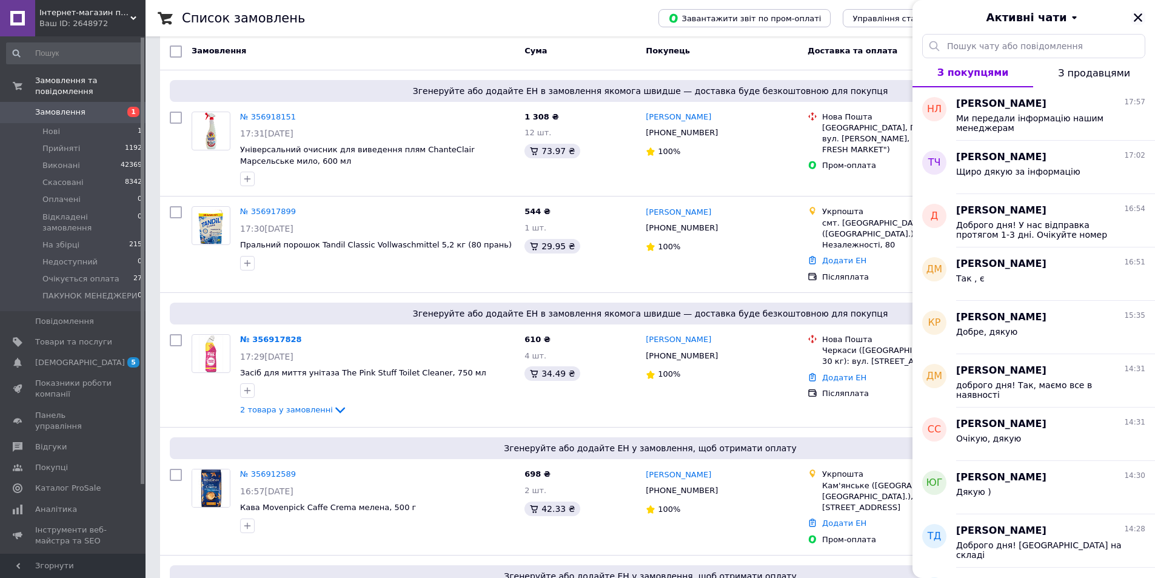
click at [1139, 21] on icon "Закрити" at bounding box center [1138, 17] width 11 height 11
